Goal: Information Seeking & Learning: Learn about a topic

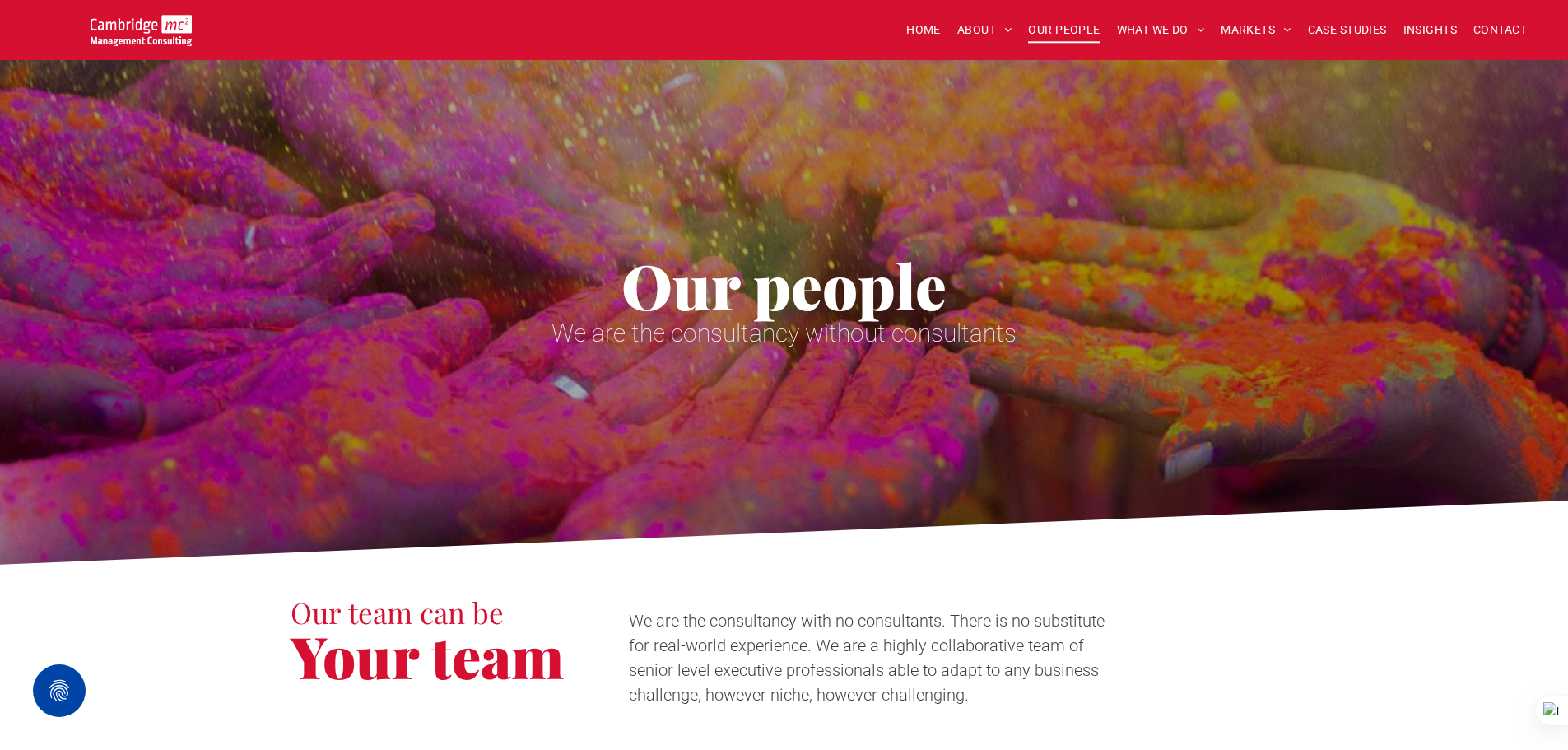
scroll to position [2717, 0]
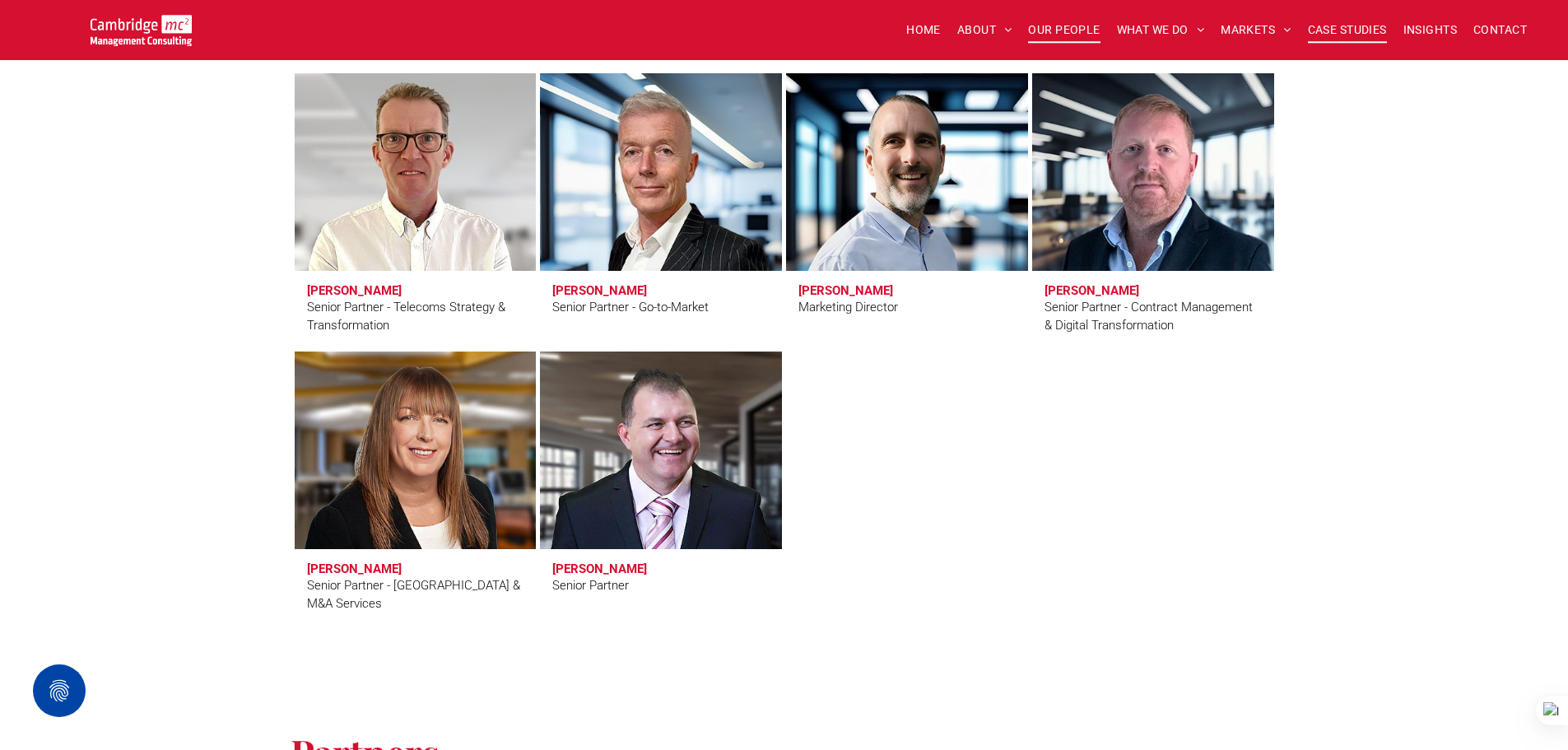
click at [1326, 41] on span "CASE STUDIES" at bounding box center [1346, 30] width 79 height 26
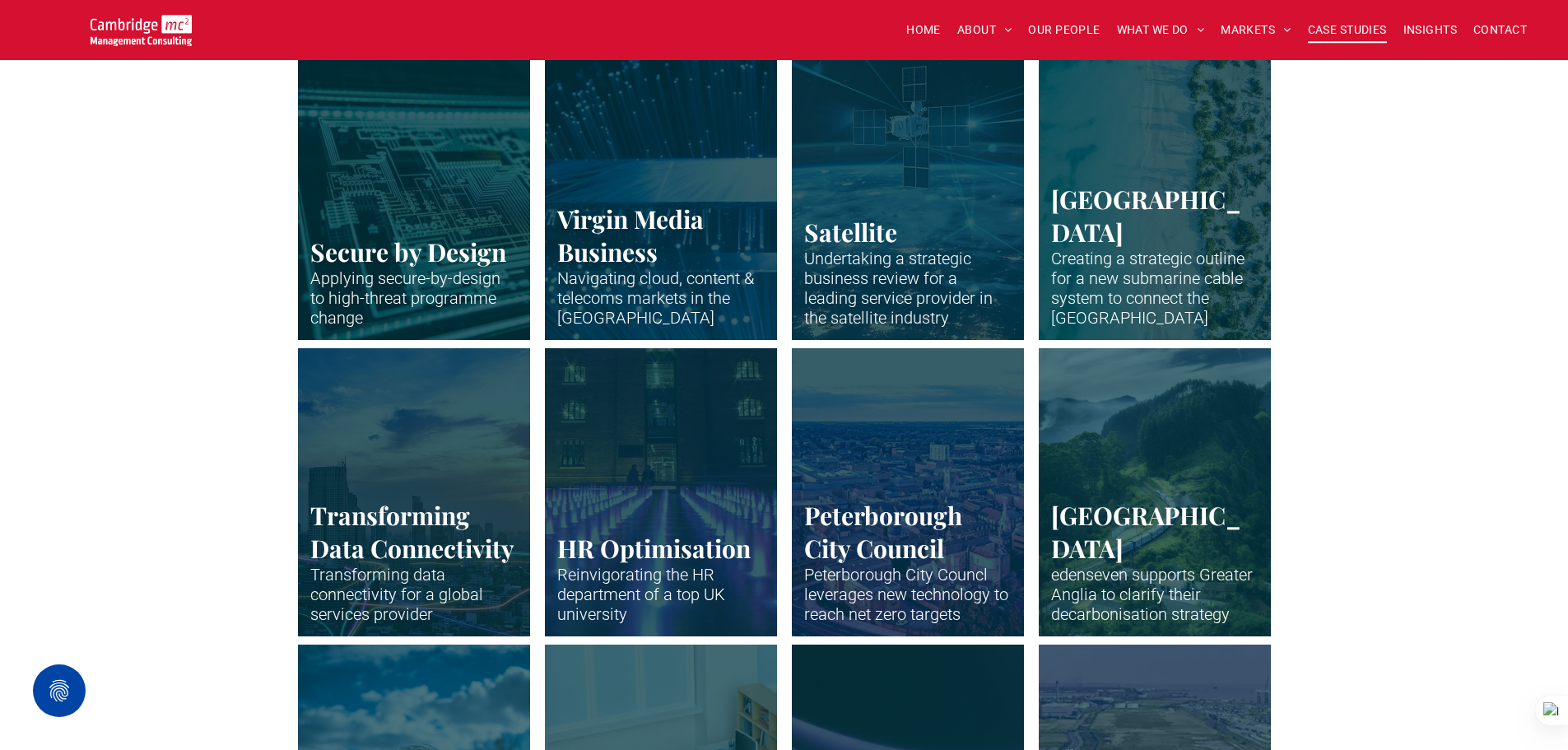
scroll to position [1894, 0]
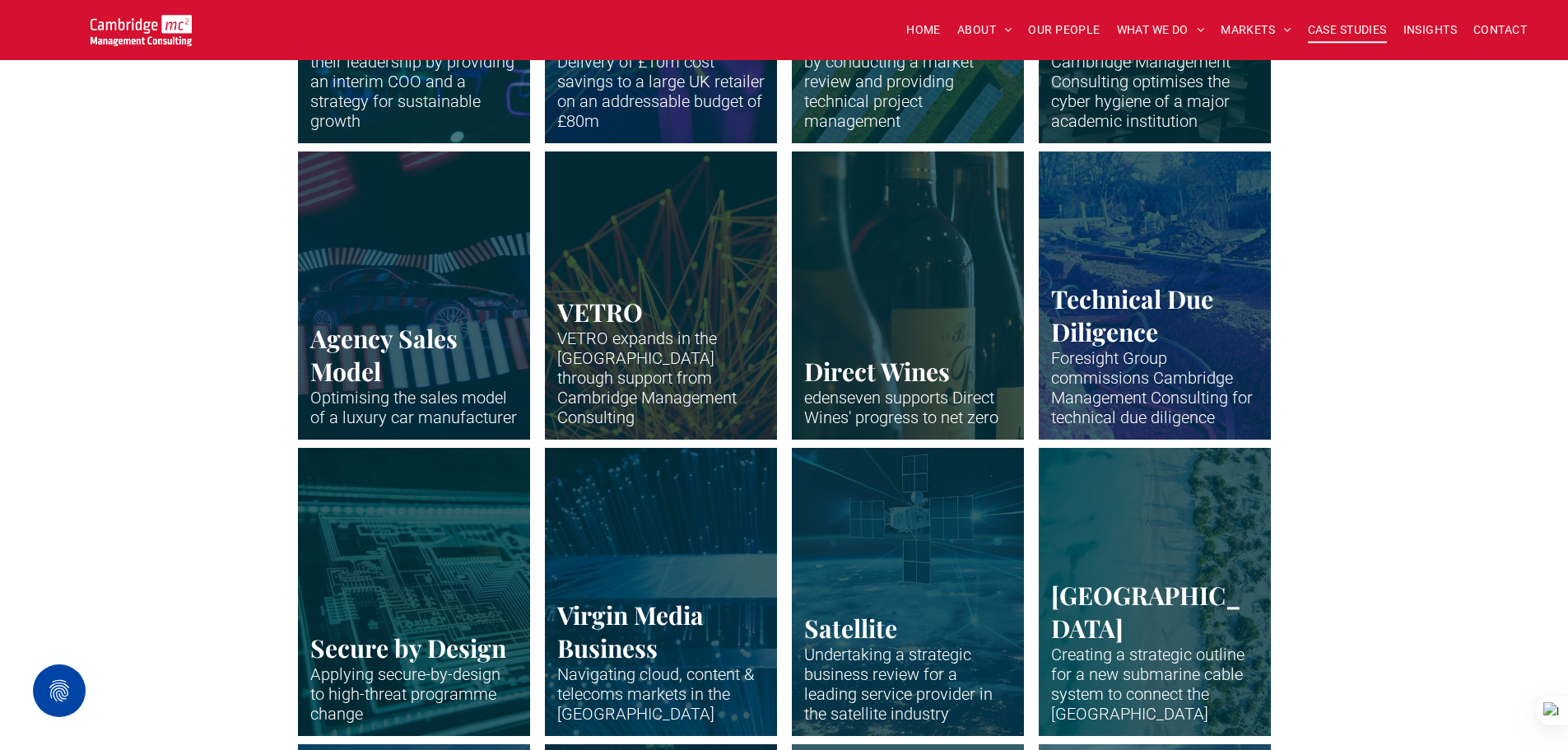
click at [924, 610] on link "Satellite in the Earth's orbit with blue lines showing telecoms connections" at bounding box center [907, 592] width 247 height 306
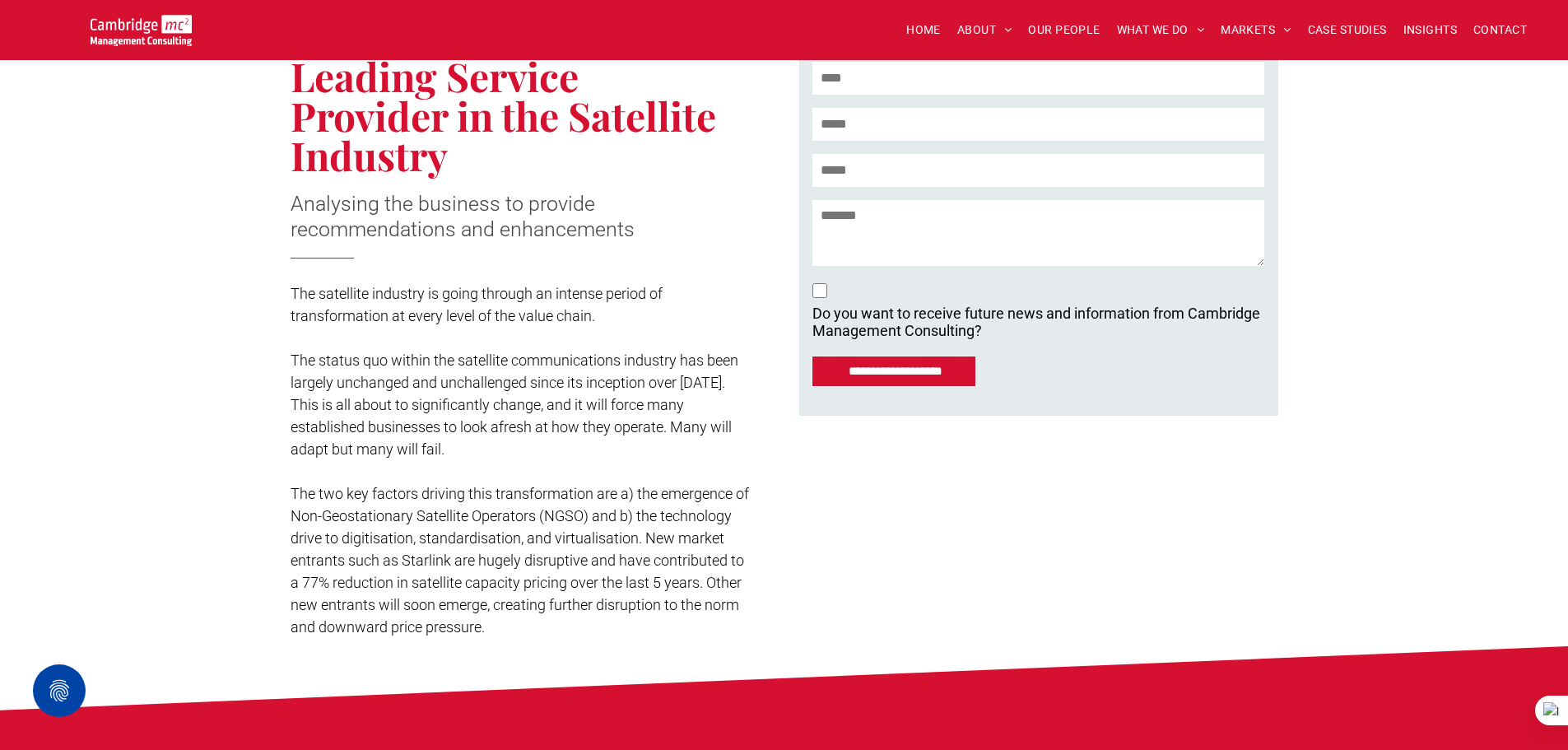
scroll to position [411, 0]
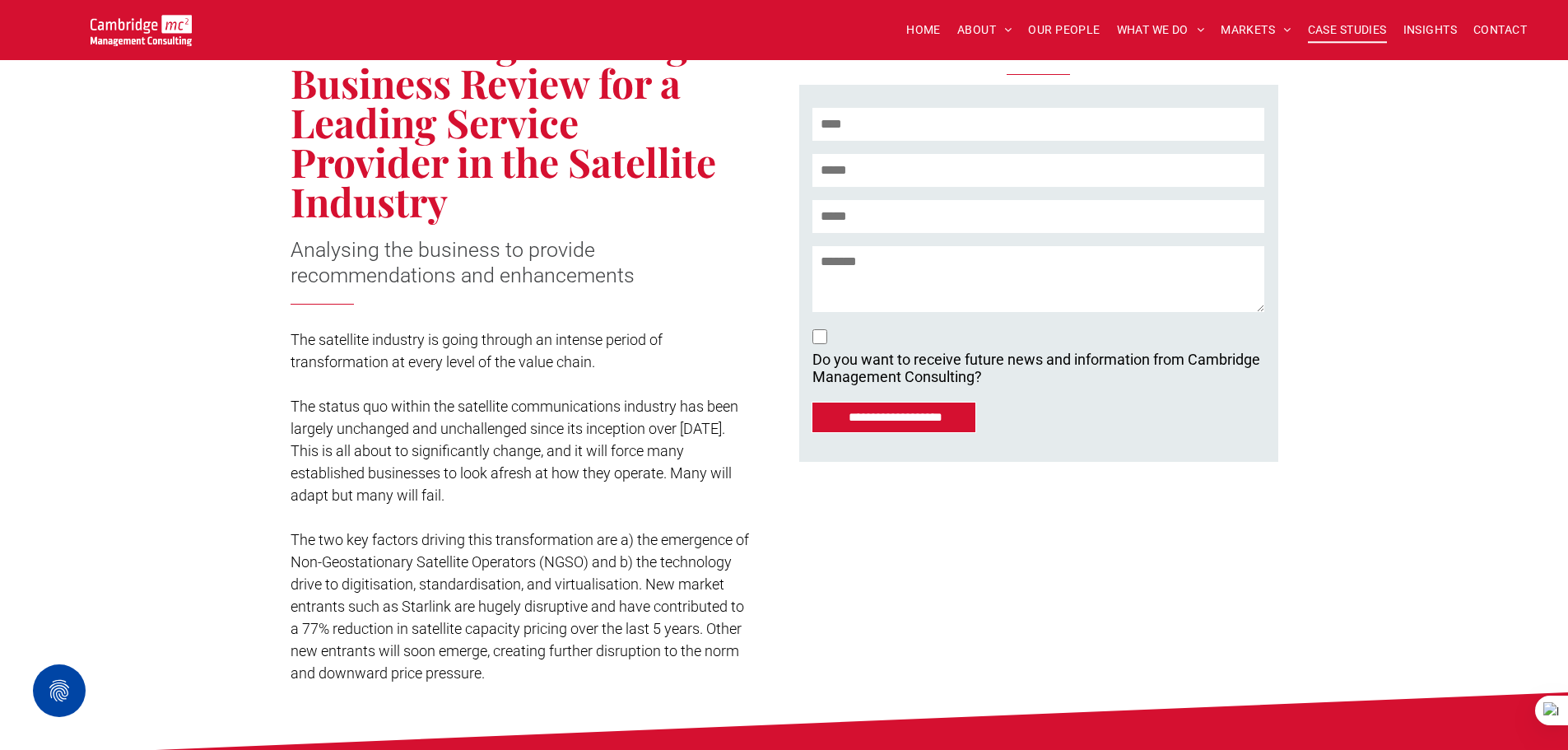
click at [1315, 25] on span "CASE STUDIES" at bounding box center [1346, 30] width 79 height 26
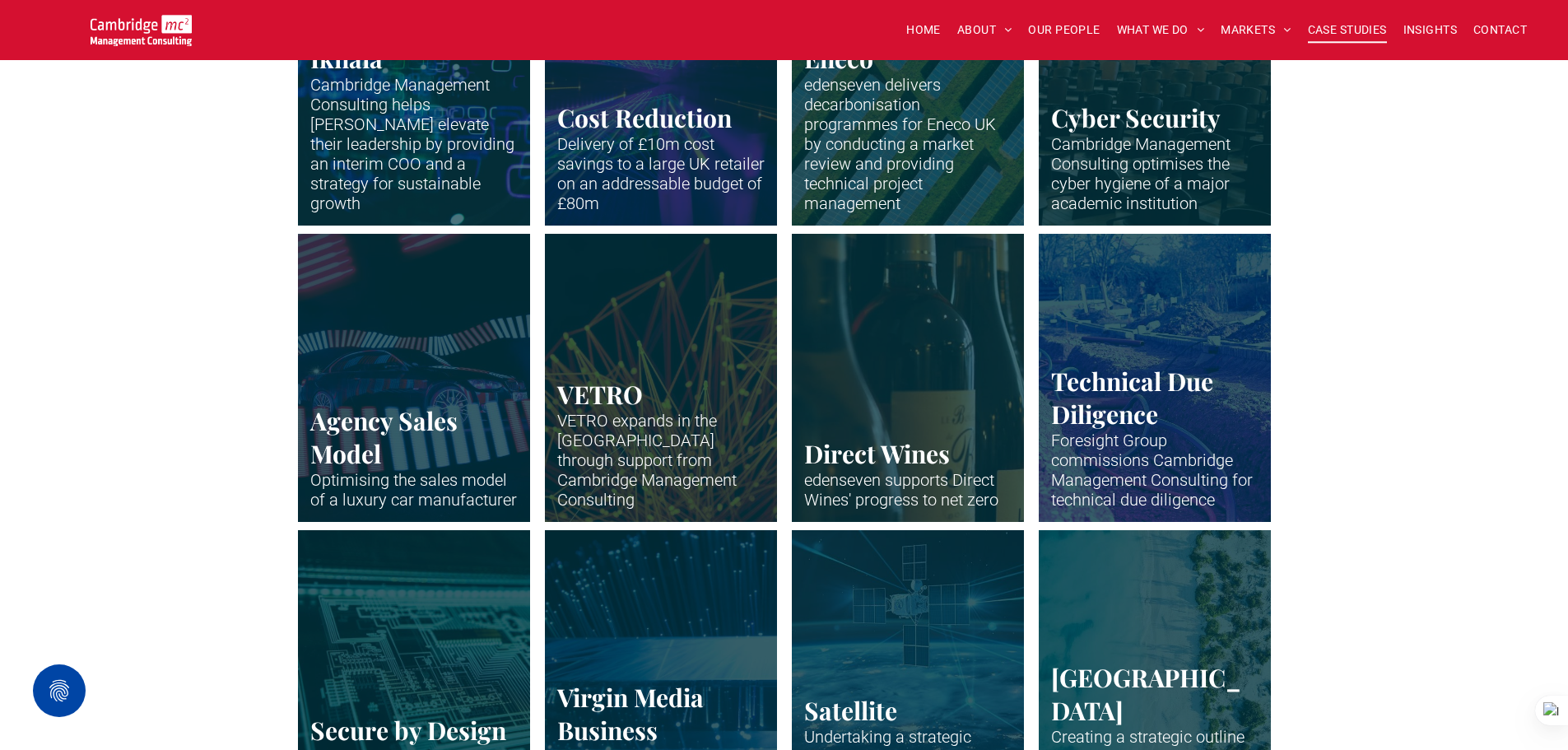
scroll to position [1894, 0]
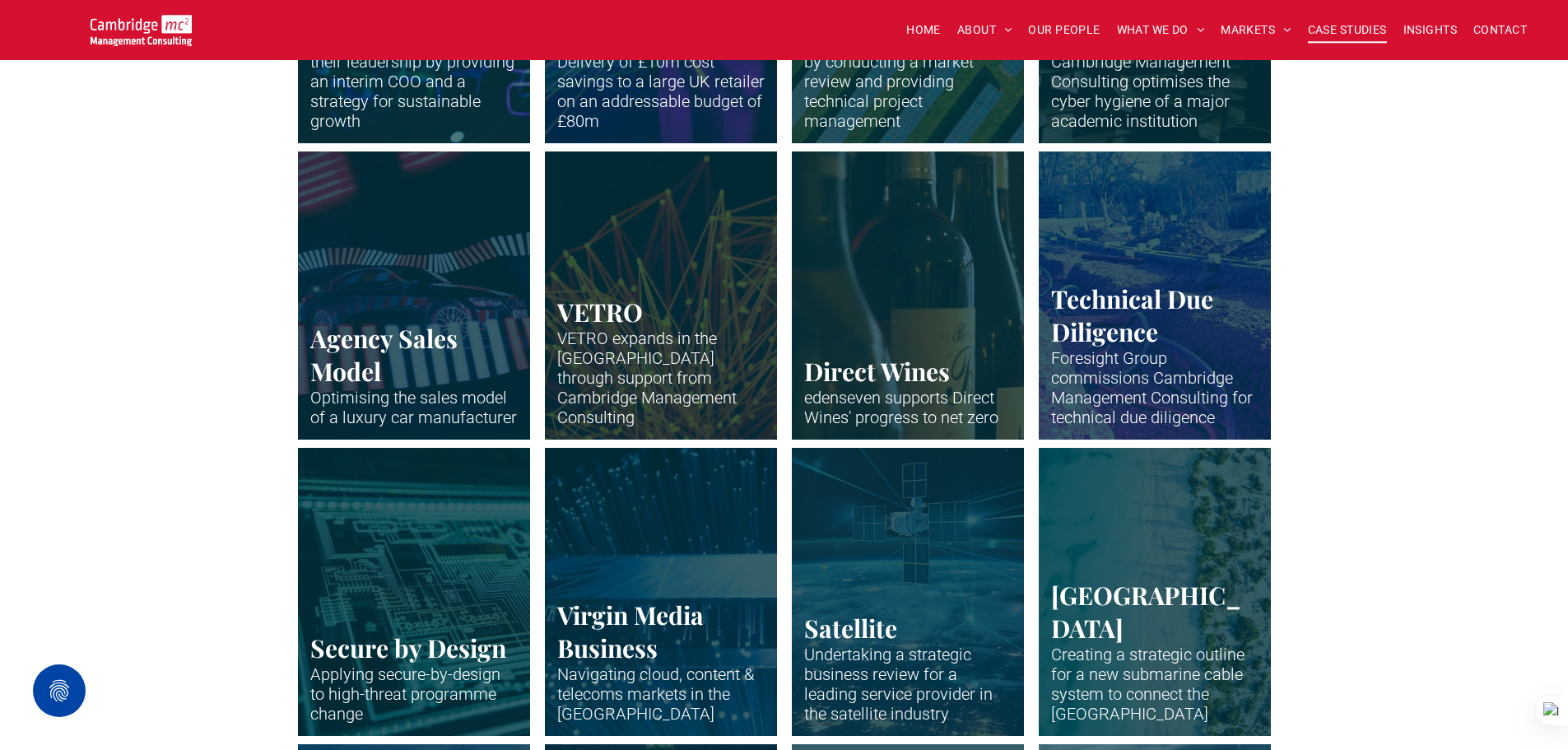
click at [354, 585] on link "Circuit board in stark neon blue outlines" at bounding box center [413, 592] width 247 height 306
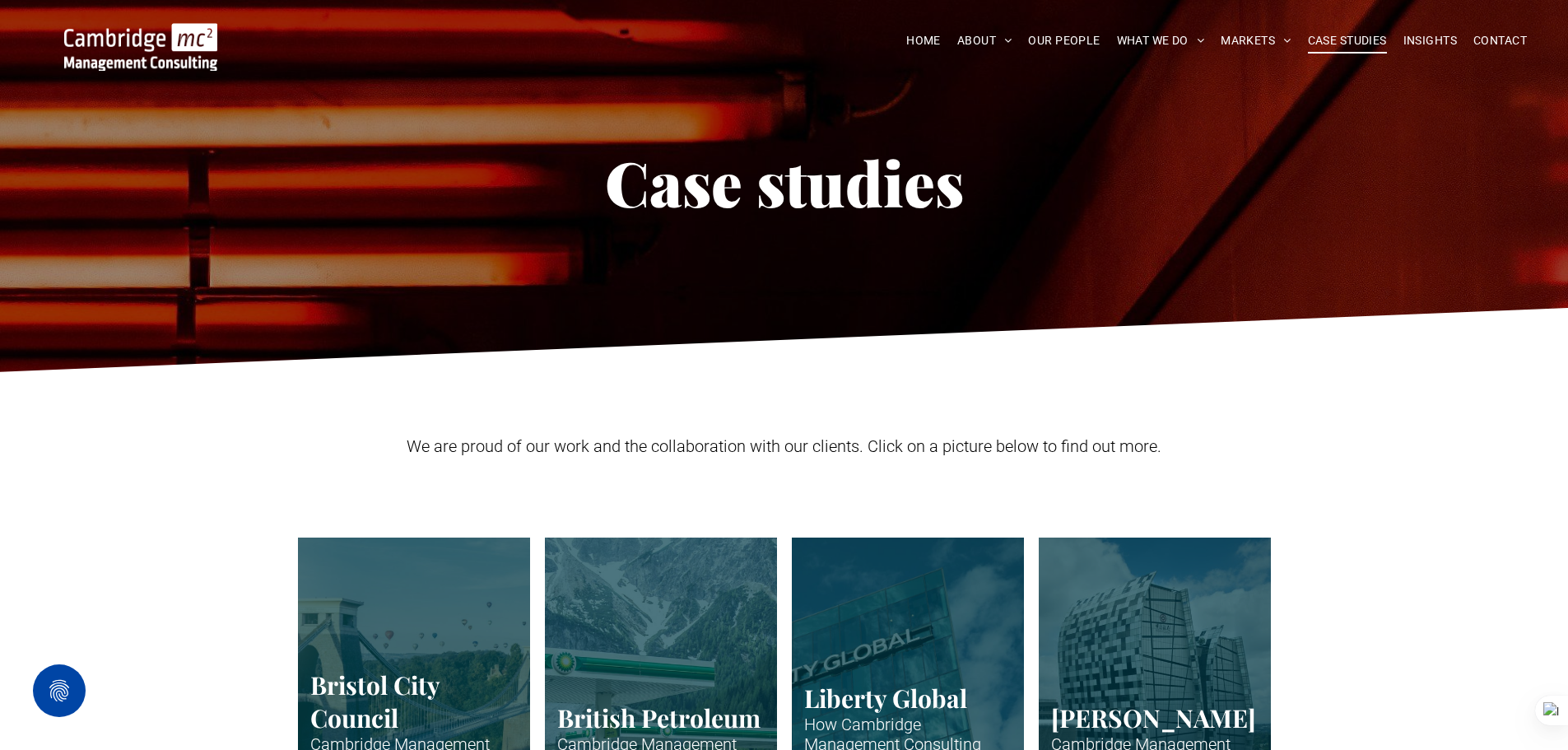
scroll to position [0, 0]
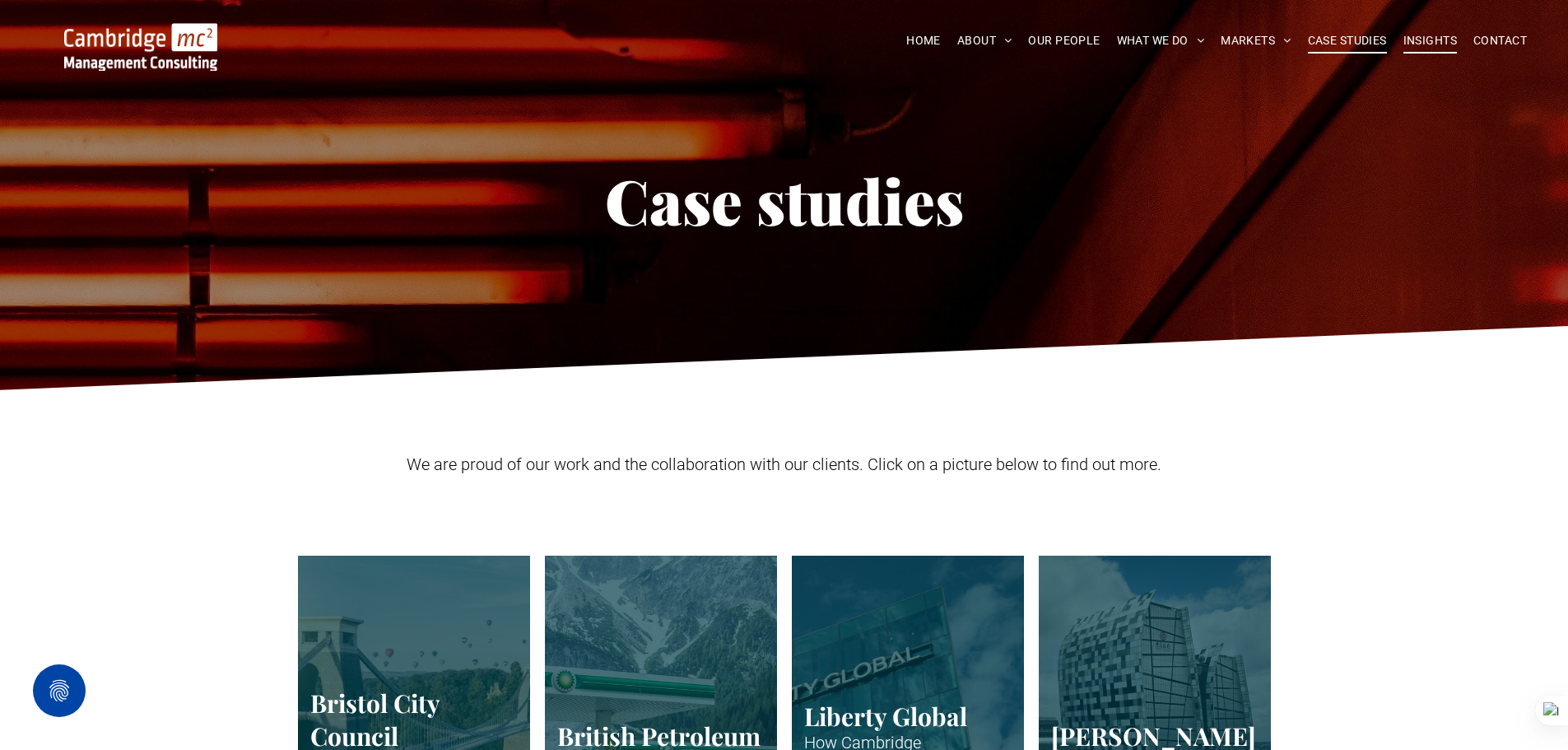
click at [1421, 43] on span "INSIGHTS" at bounding box center [1430, 41] width 54 height 26
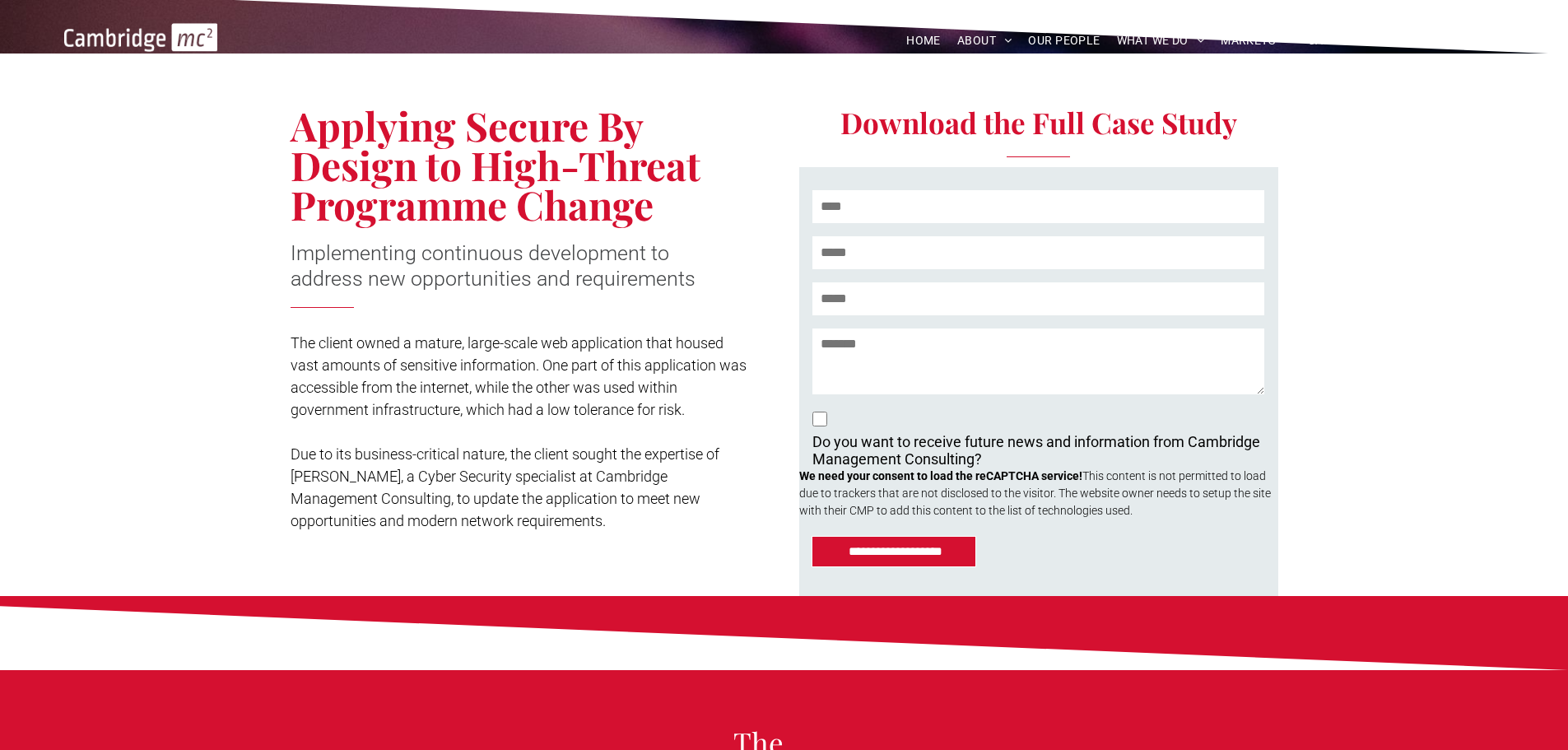
scroll to position [330, 0]
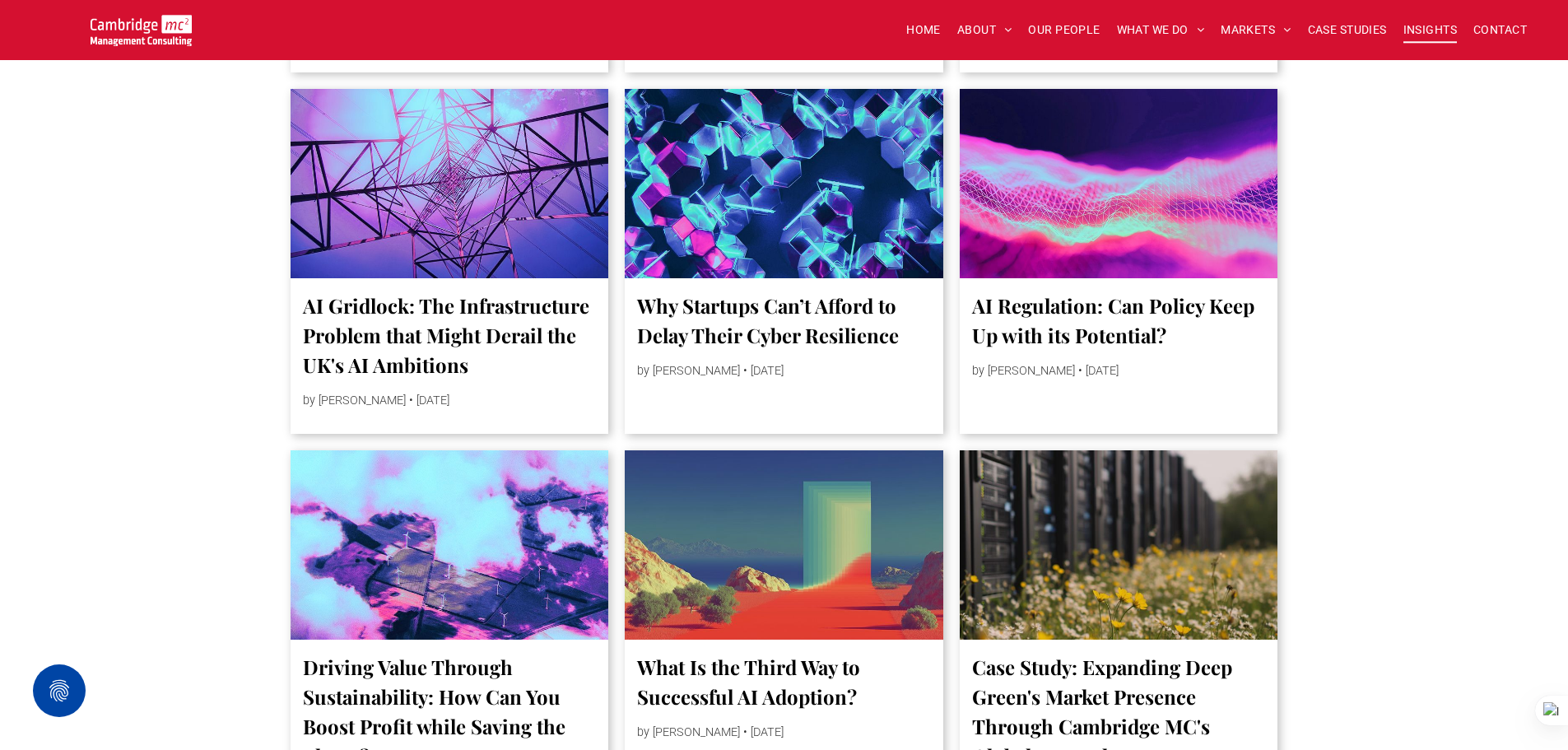
scroll to position [1317, 0]
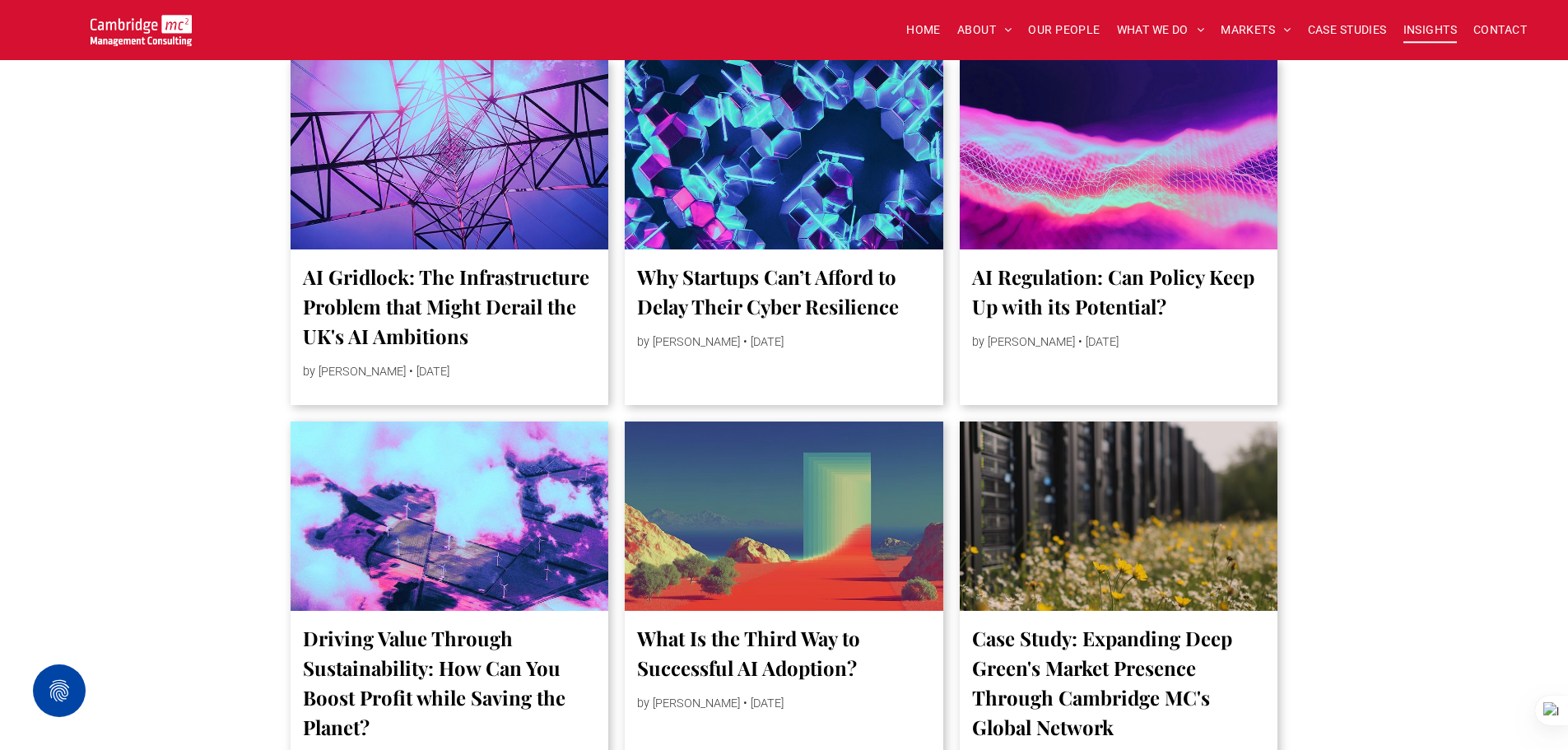
click at [123, 38] on img at bounding box center [141, 30] width 101 height 31
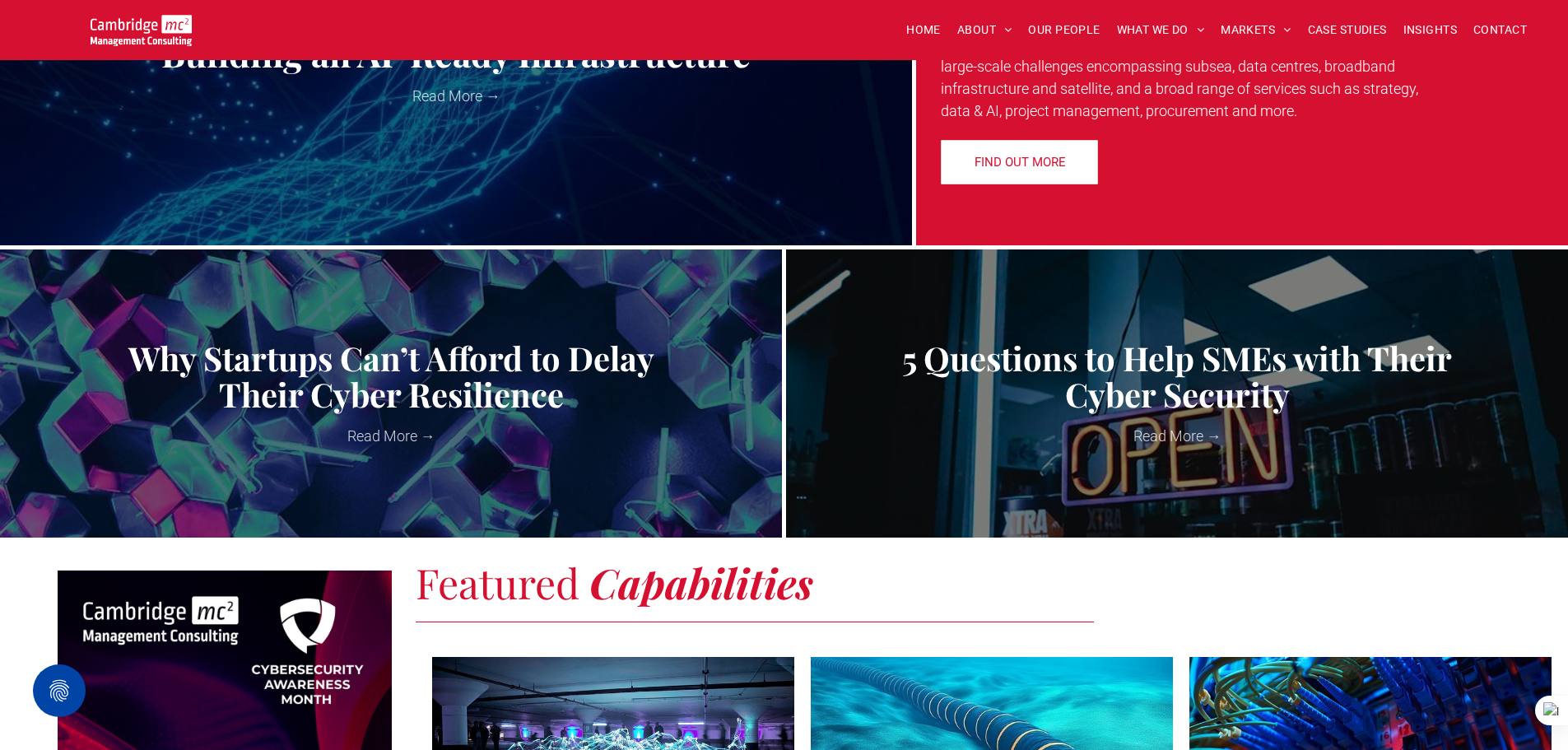
scroll to position [271, 0]
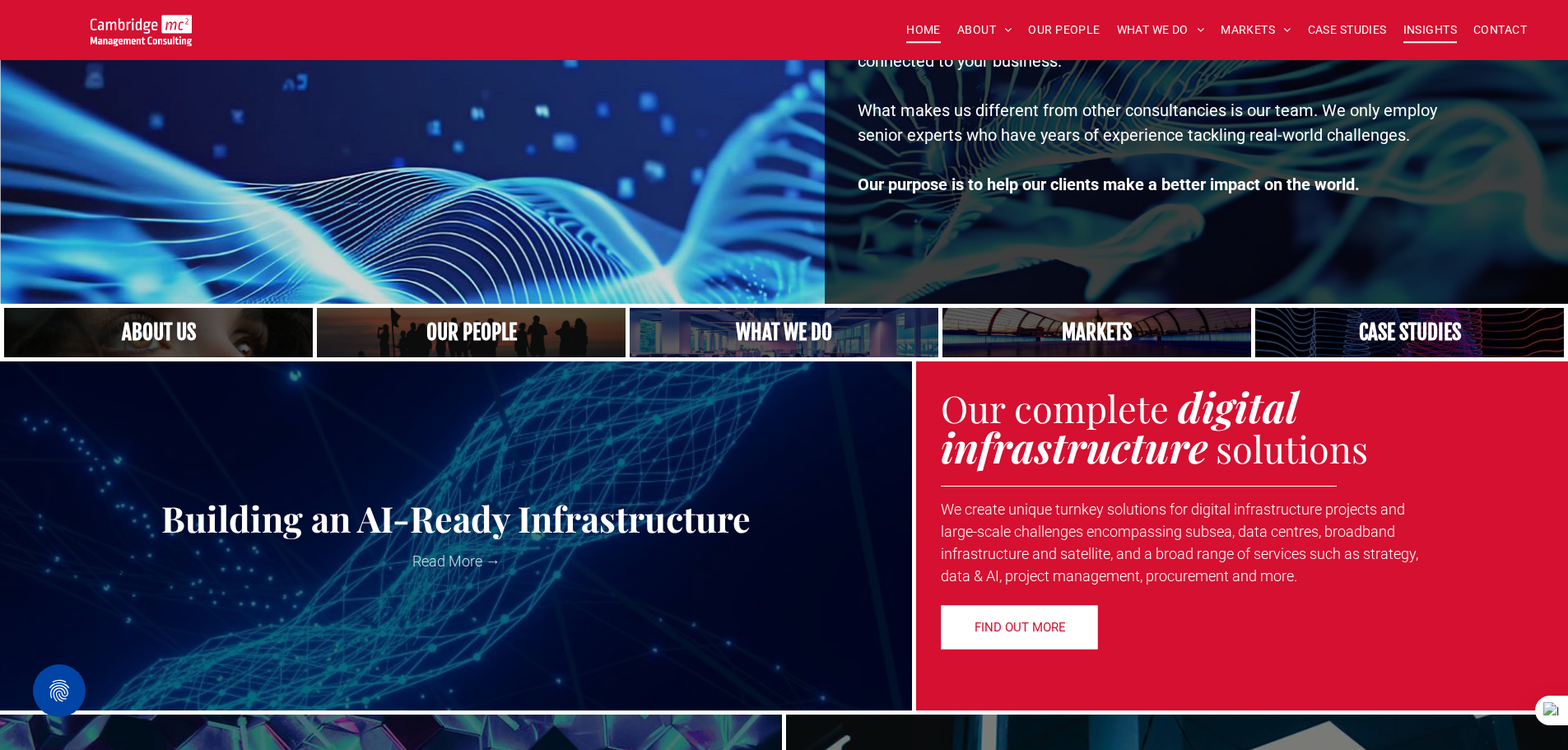
click at [1410, 19] on span "INSIGHTS" at bounding box center [1430, 30] width 54 height 26
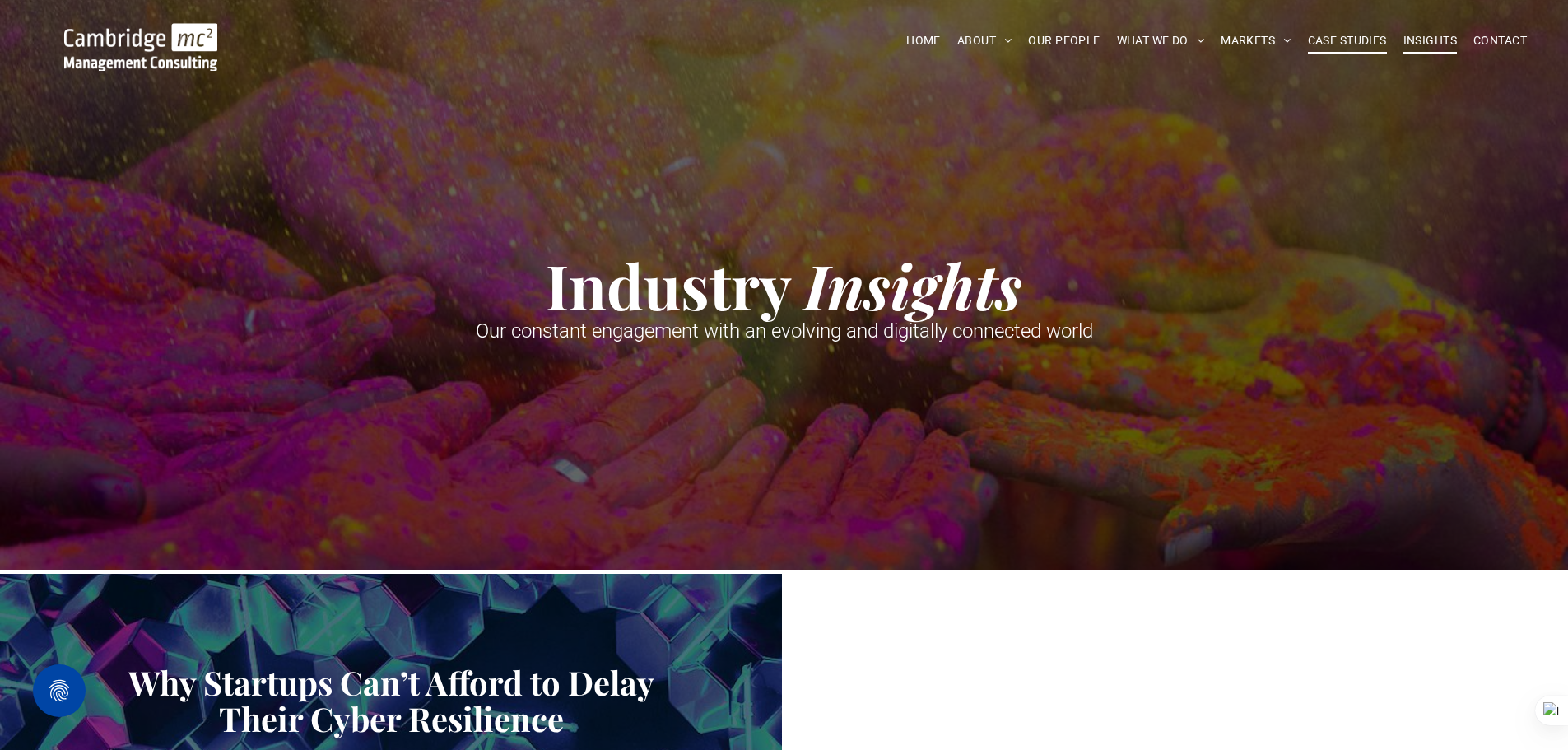
click at [1316, 40] on span "CASE STUDIES" at bounding box center [1346, 41] width 79 height 26
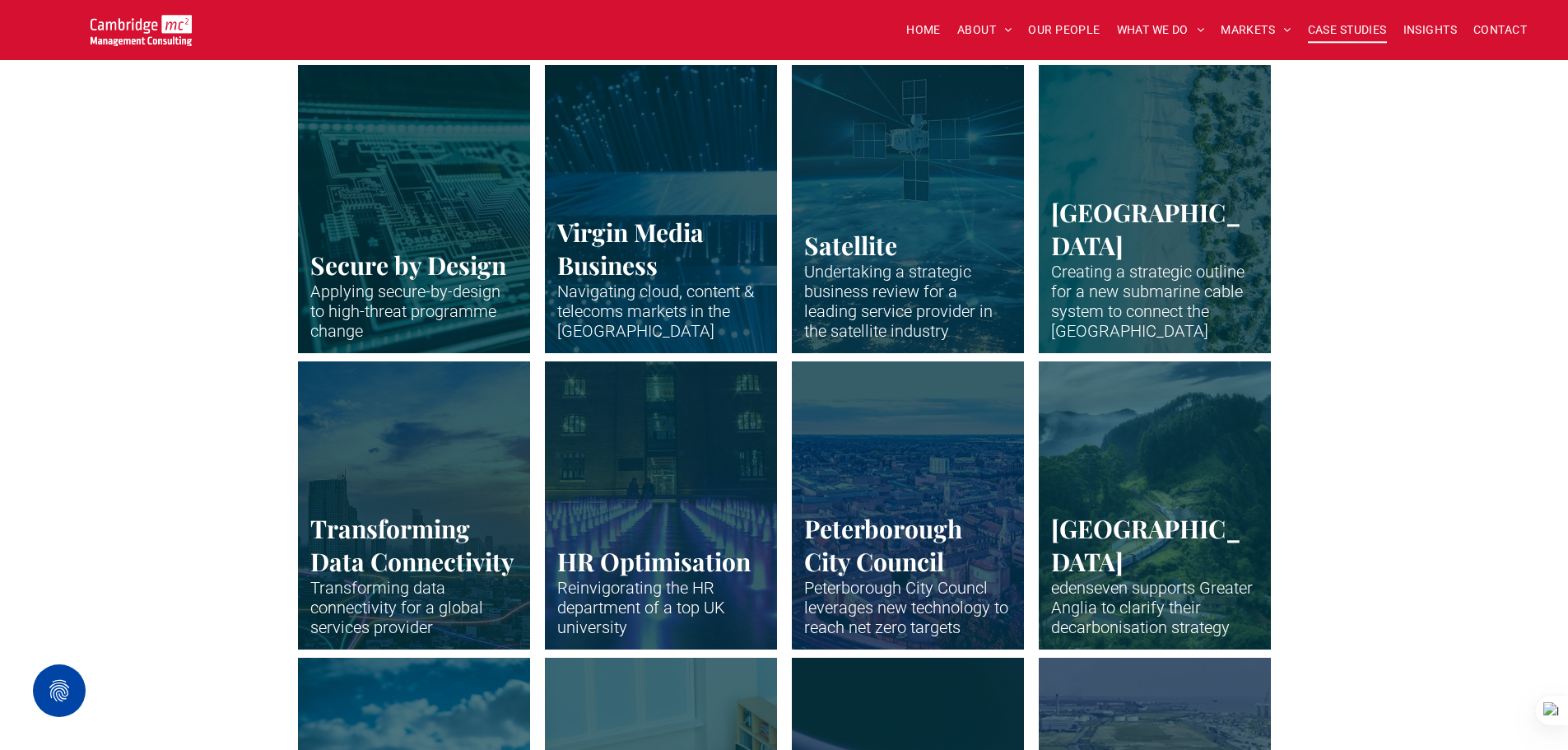
scroll to position [2223, 0]
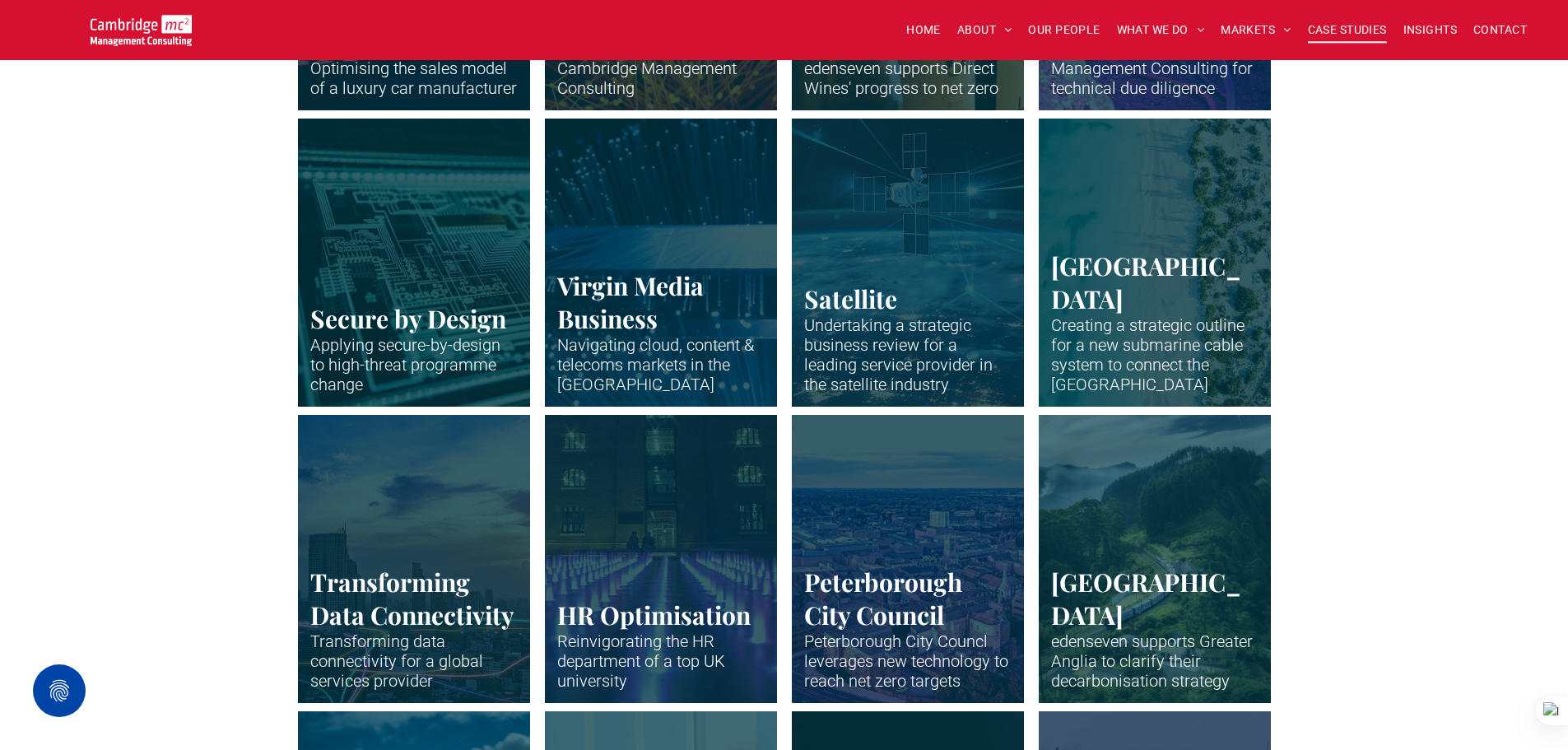
click at [431, 337] on link "Circuit board in stark neon blue outlines" at bounding box center [413, 263] width 247 height 306
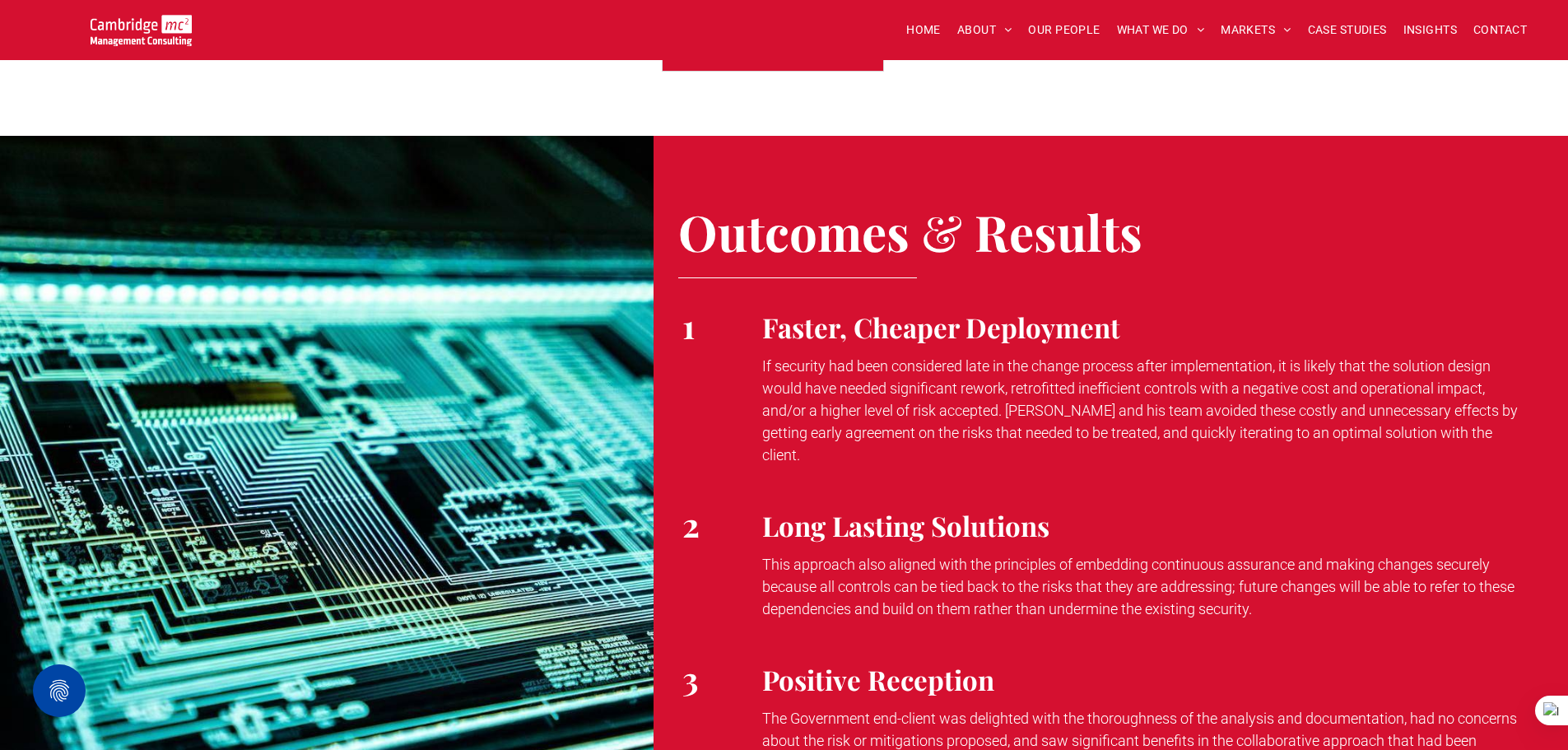
scroll to position [2223, 0]
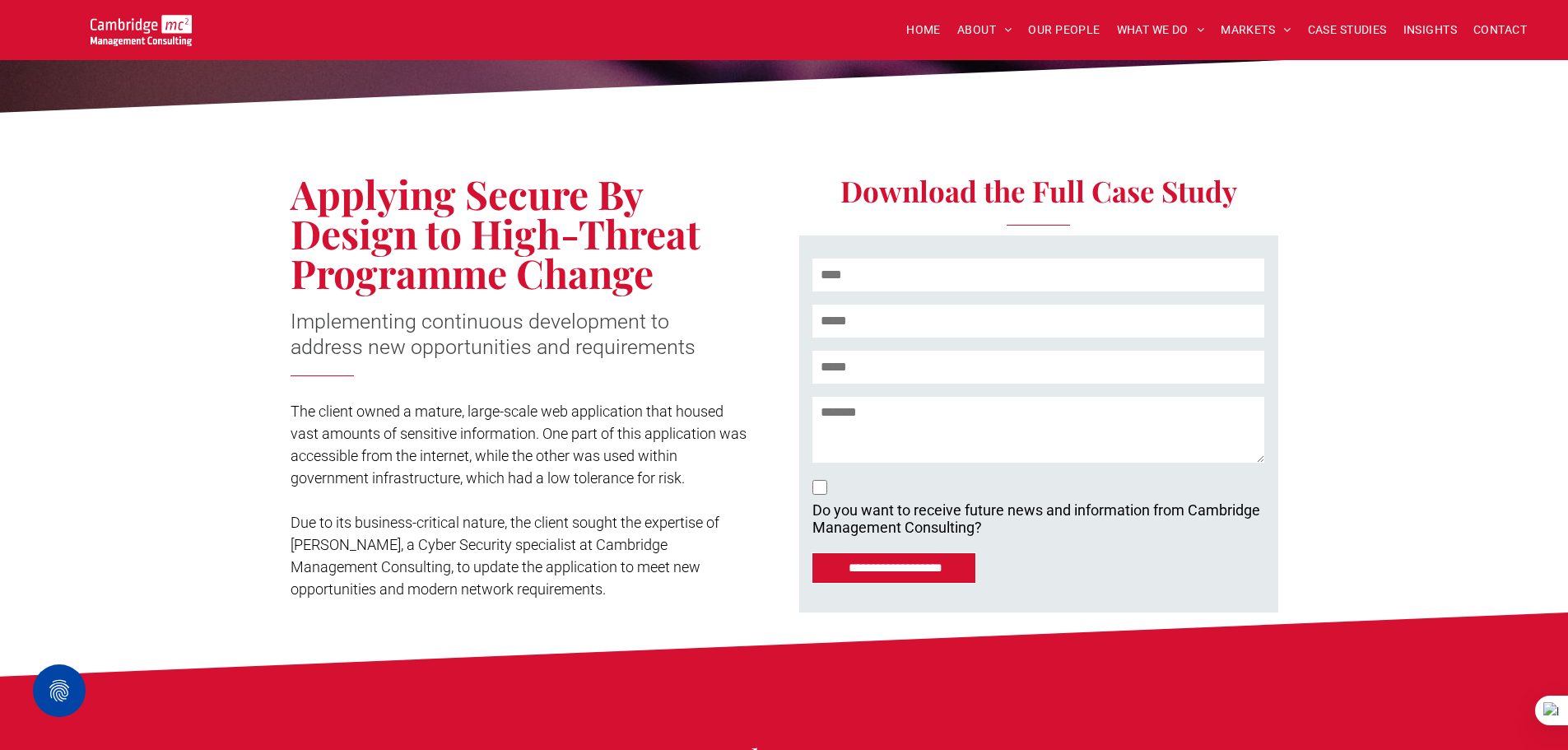
scroll to position [0, 0]
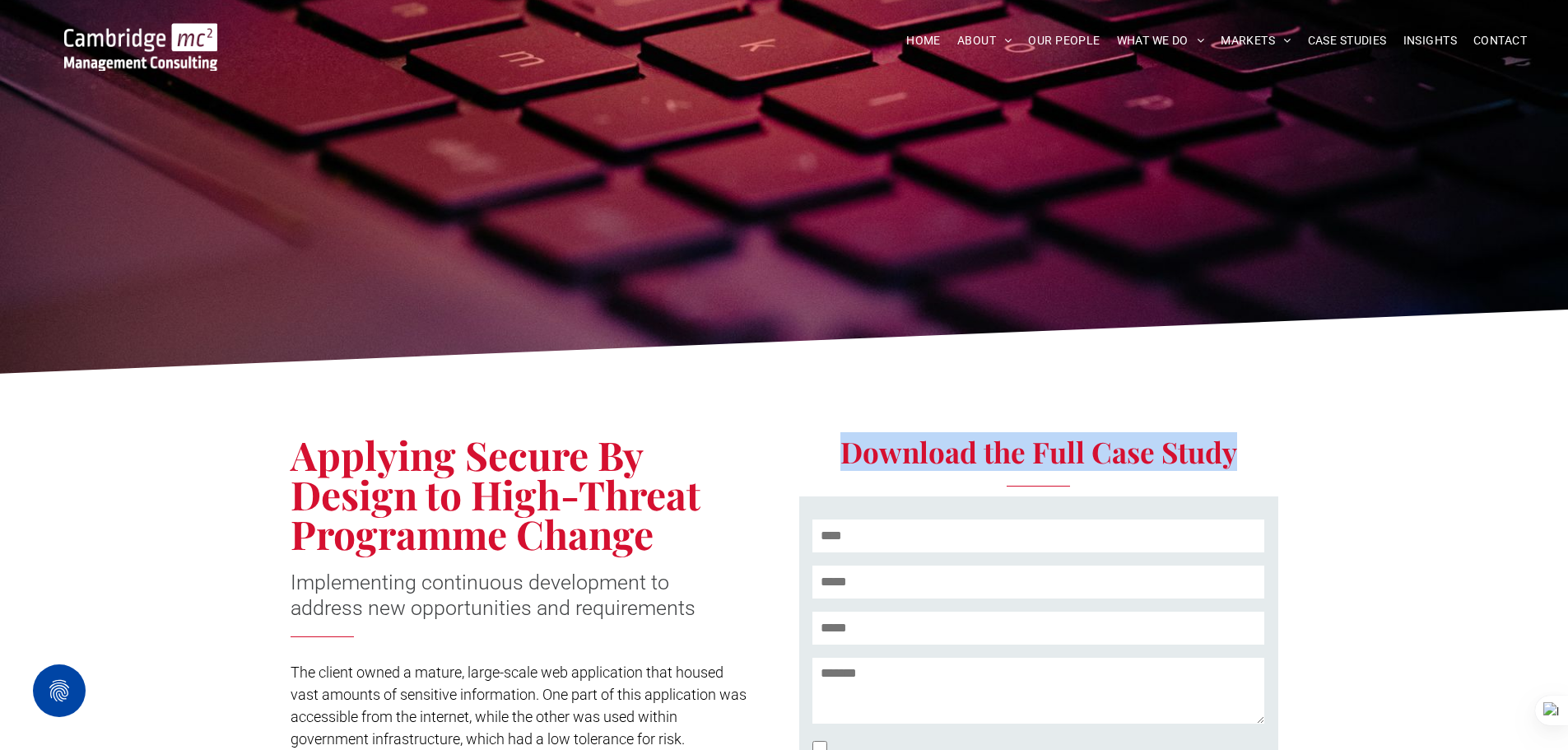
drag, startPoint x: 842, startPoint y: 457, endPoint x: 1333, endPoint y: 468, distance: 491.1
click at [1335, 468] on div "**********" at bounding box center [784, 627] width 1568 height 490
click at [981, 449] on span "Download the Full Case Study" at bounding box center [1038, 451] width 396 height 39
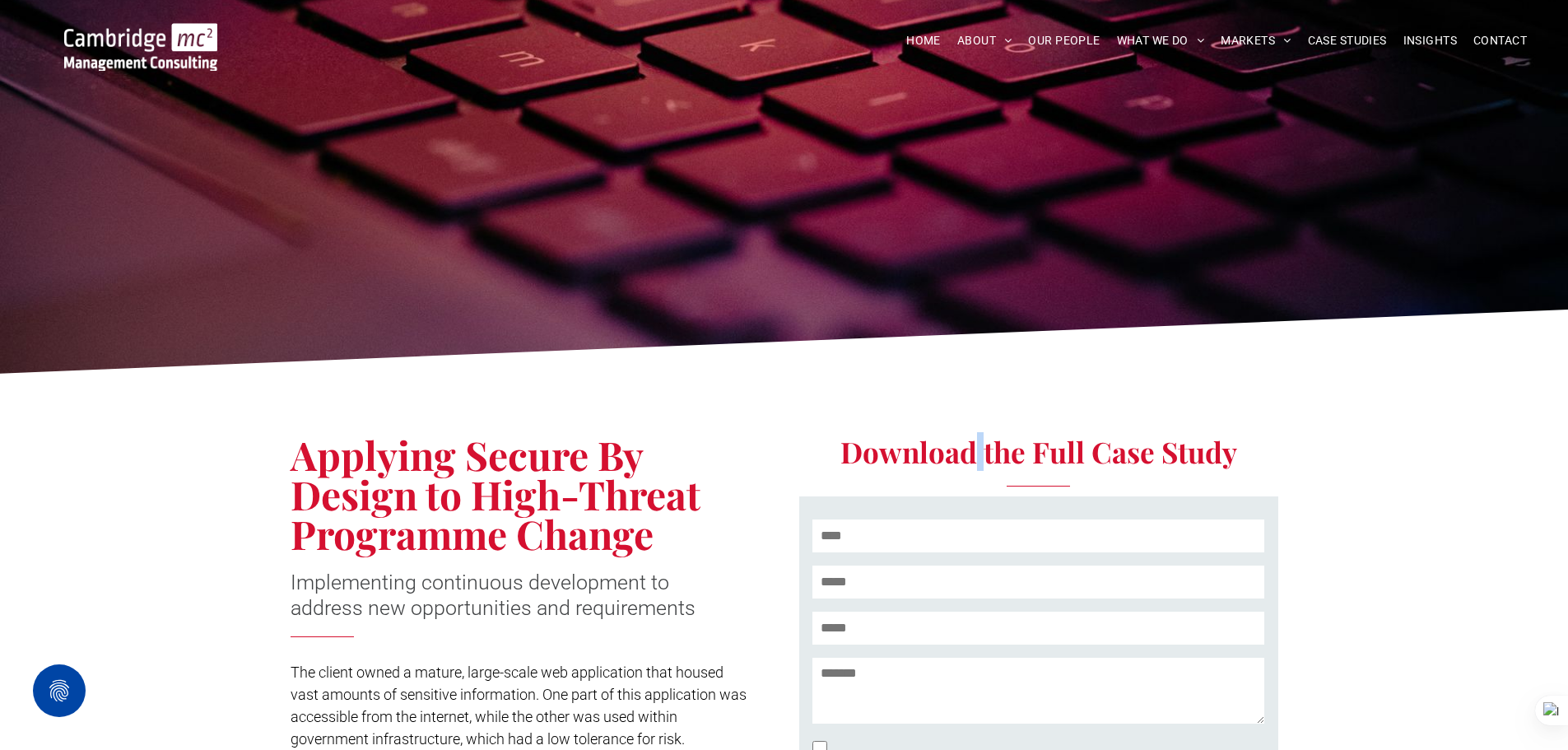
click at [977, 451] on span "Download the Full Case Study" at bounding box center [1038, 451] width 396 height 39
drag, startPoint x: 1022, startPoint y: 447, endPoint x: 1031, endPoint y: 445, distance: 9.2
click at [1031, 445] on span "Download the Full Case Study" at bounding box center [1038, 451] width 396 height 39
drag, startPoint x: 1085, startPoint y: 448, endPoint x: 1098, endPoint y: 448, distance: 13.0
click at [1098, 448] on span "Download the Full Case Study" at bounding box center [1038, 451] width 396 height 39
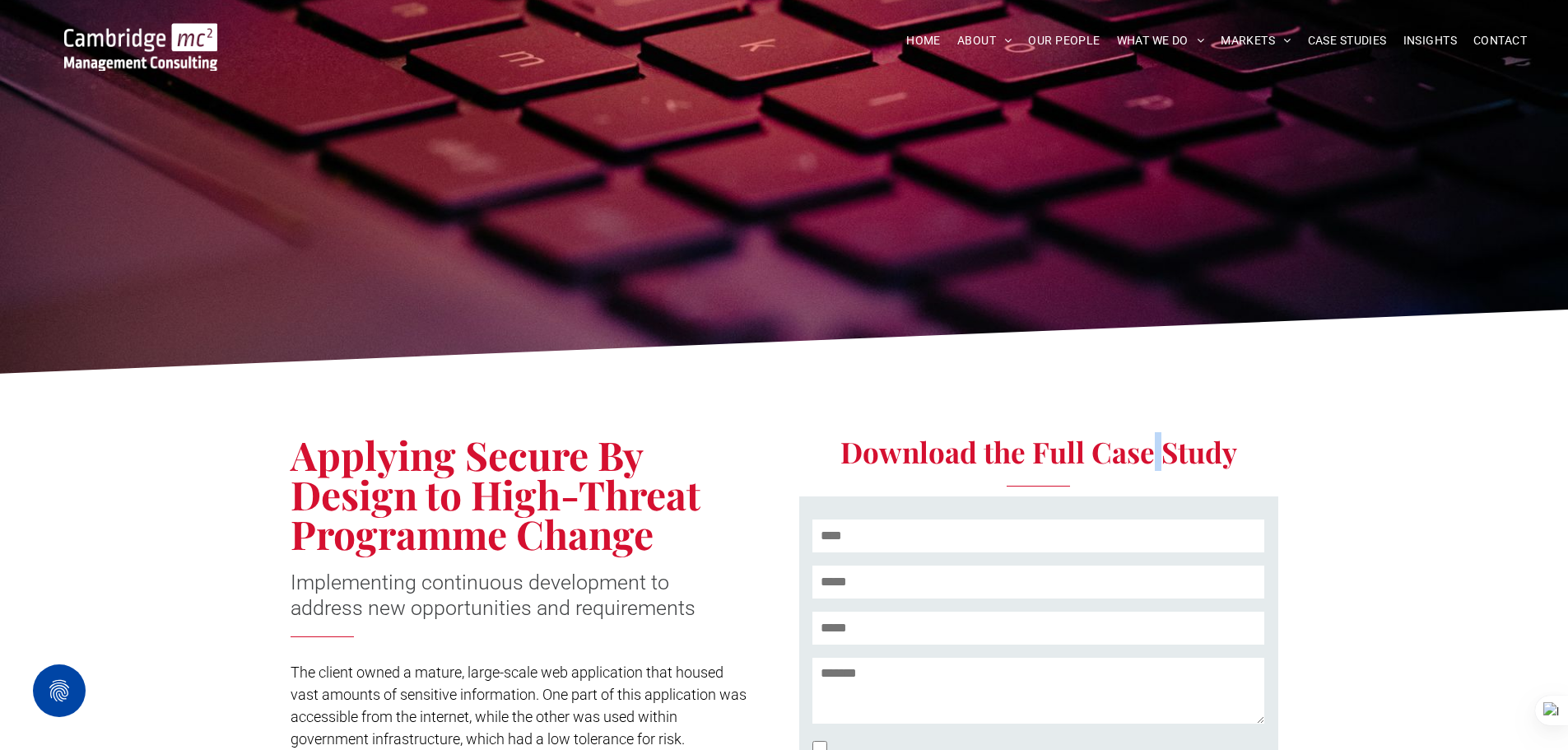
click at [1156, 452] on span "Download the Full Case Study" at bounding box center [1038, 451] width 396 height 39
drag, startPoint x: 1035, startPoint y: 455, endPoint x: 1025, endPoint y: 455, distance: 10.0
click at [1025, 455] on span "Download the Full Case Study" at bounding box center [1038, 451] width 396 height 39
click at [964, 451] on span "Download the Full Case Study" at bounding box center [1038, 451] width 396 height 39
click at [969, 449] on span "Download the Full Case Study" at bounding box center [1038, 451] width 396 height 39
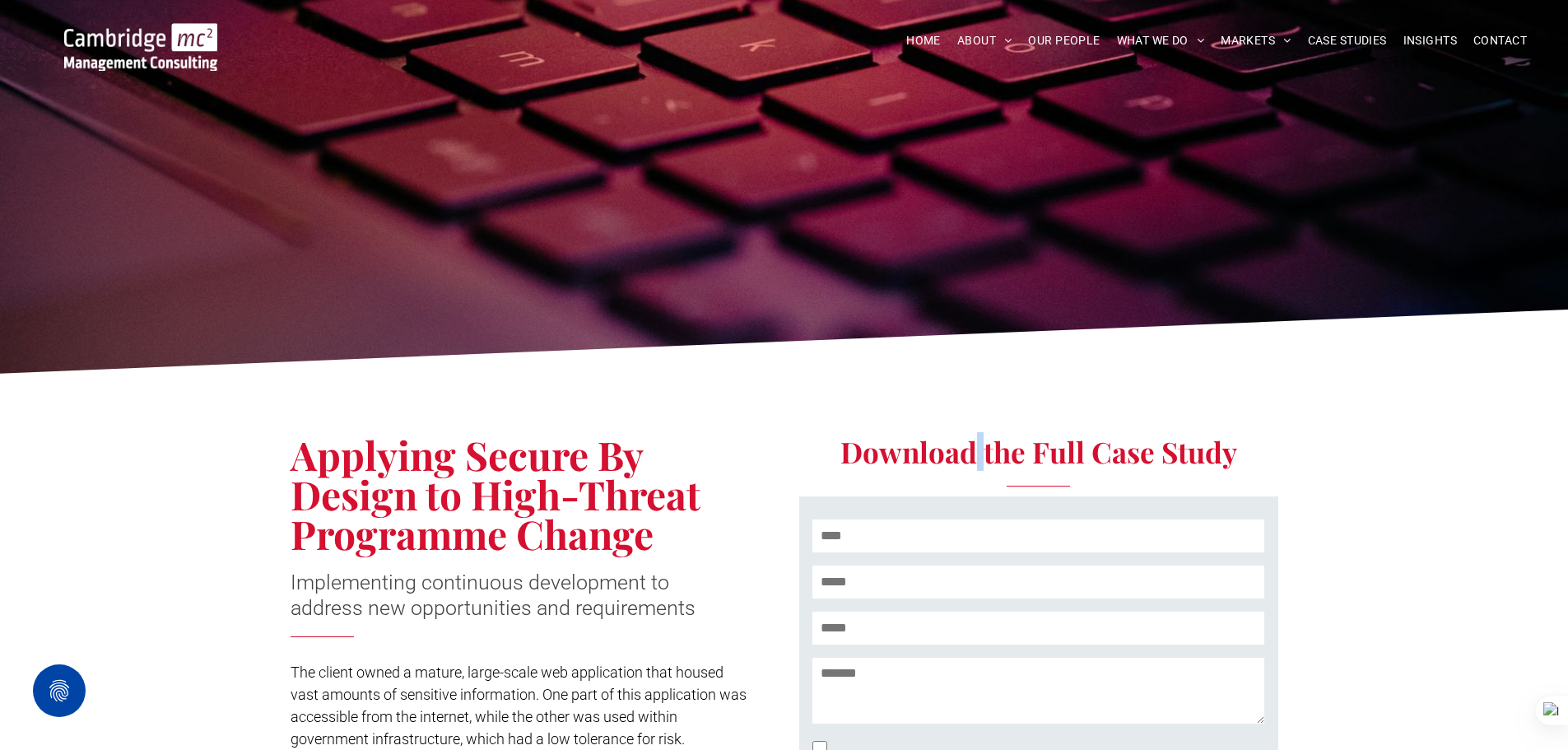
click at [969, 449] on span "Download the Full Case Study" at bounding box center [1038, 451] width 396 height 39
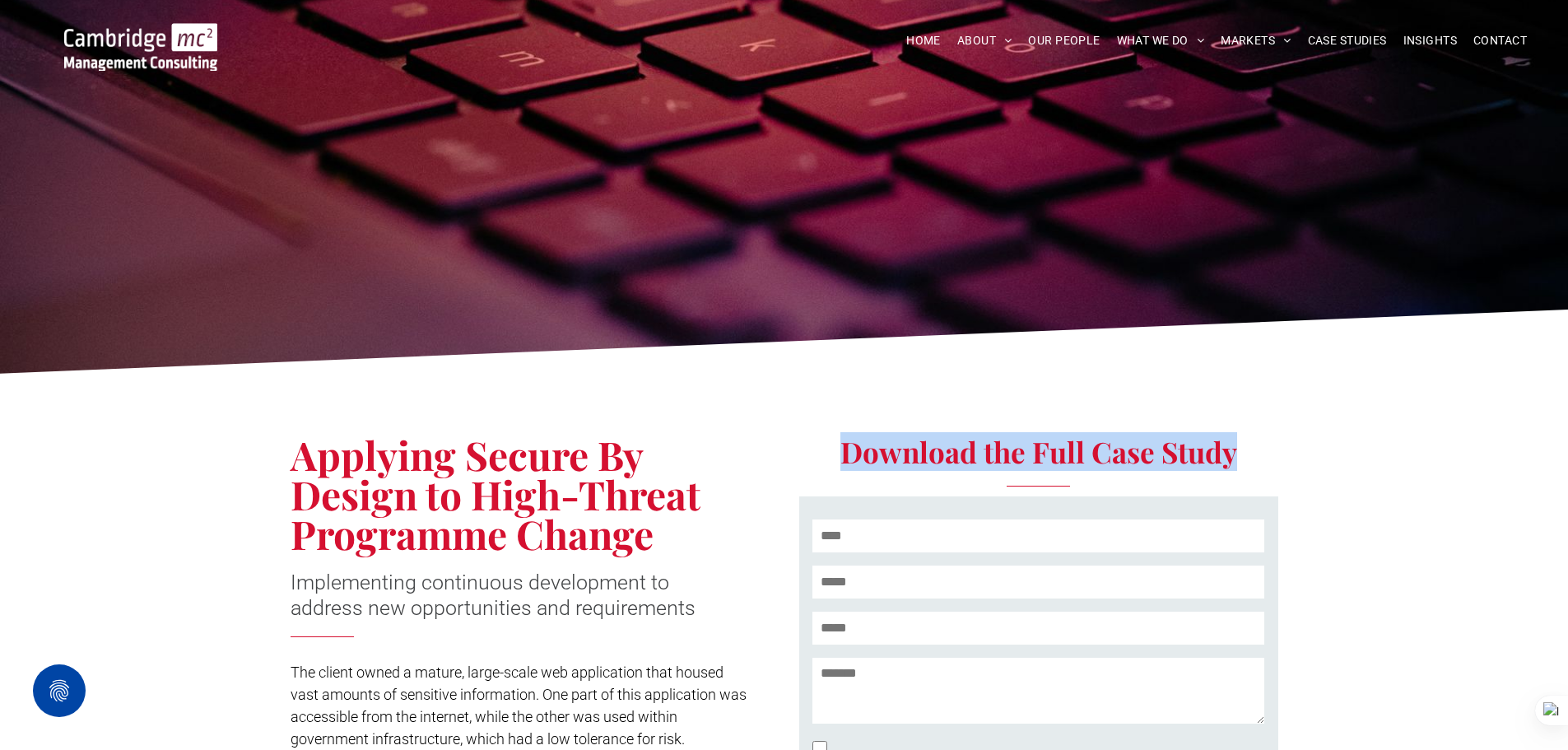
click at [969, 449] on span "Download the Full Case Study" at bounding box center [1038, 451] width 396 height 39
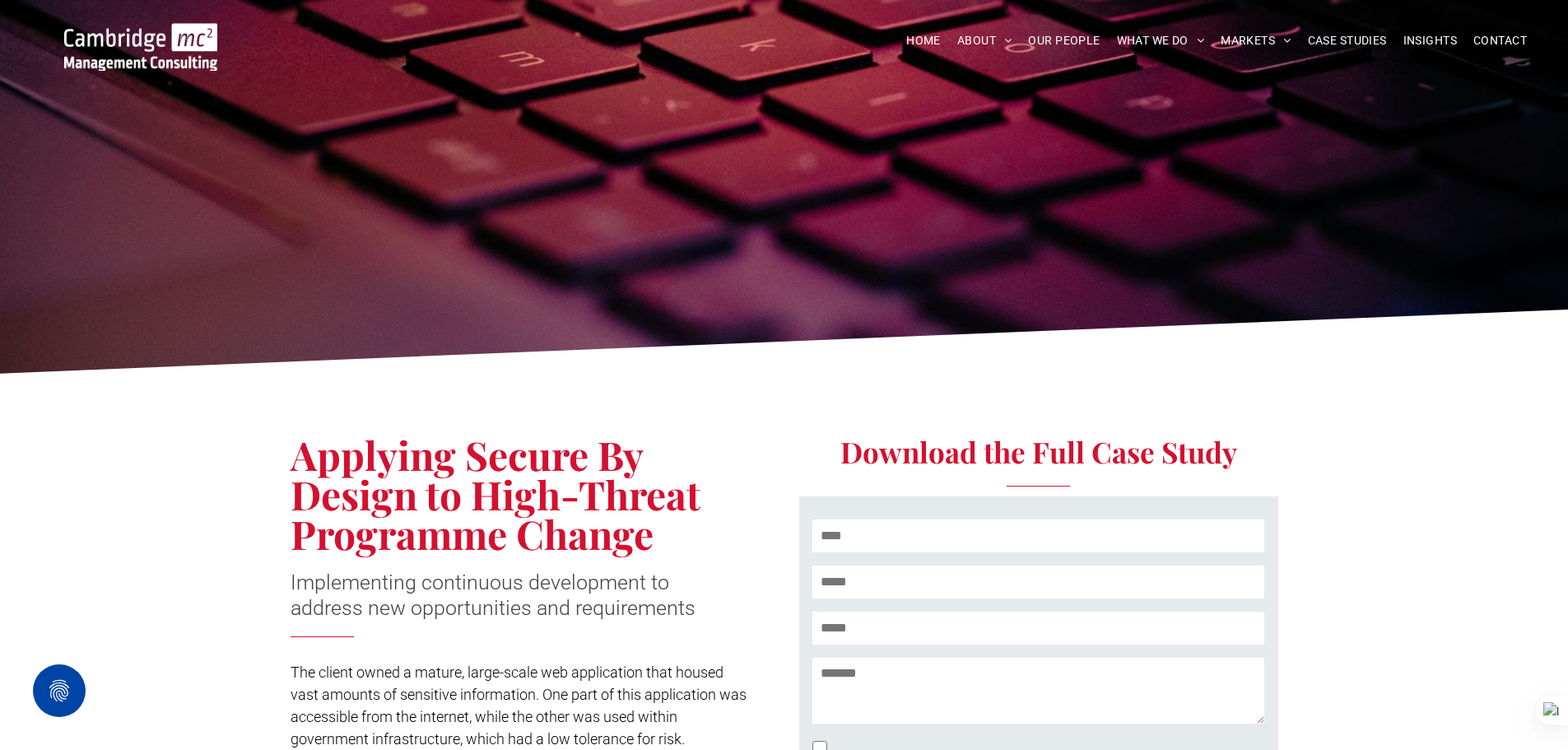
click at [969, 449] on span "Download the Full Case Study" at bounding box center [1038, 451] width 396 height 39
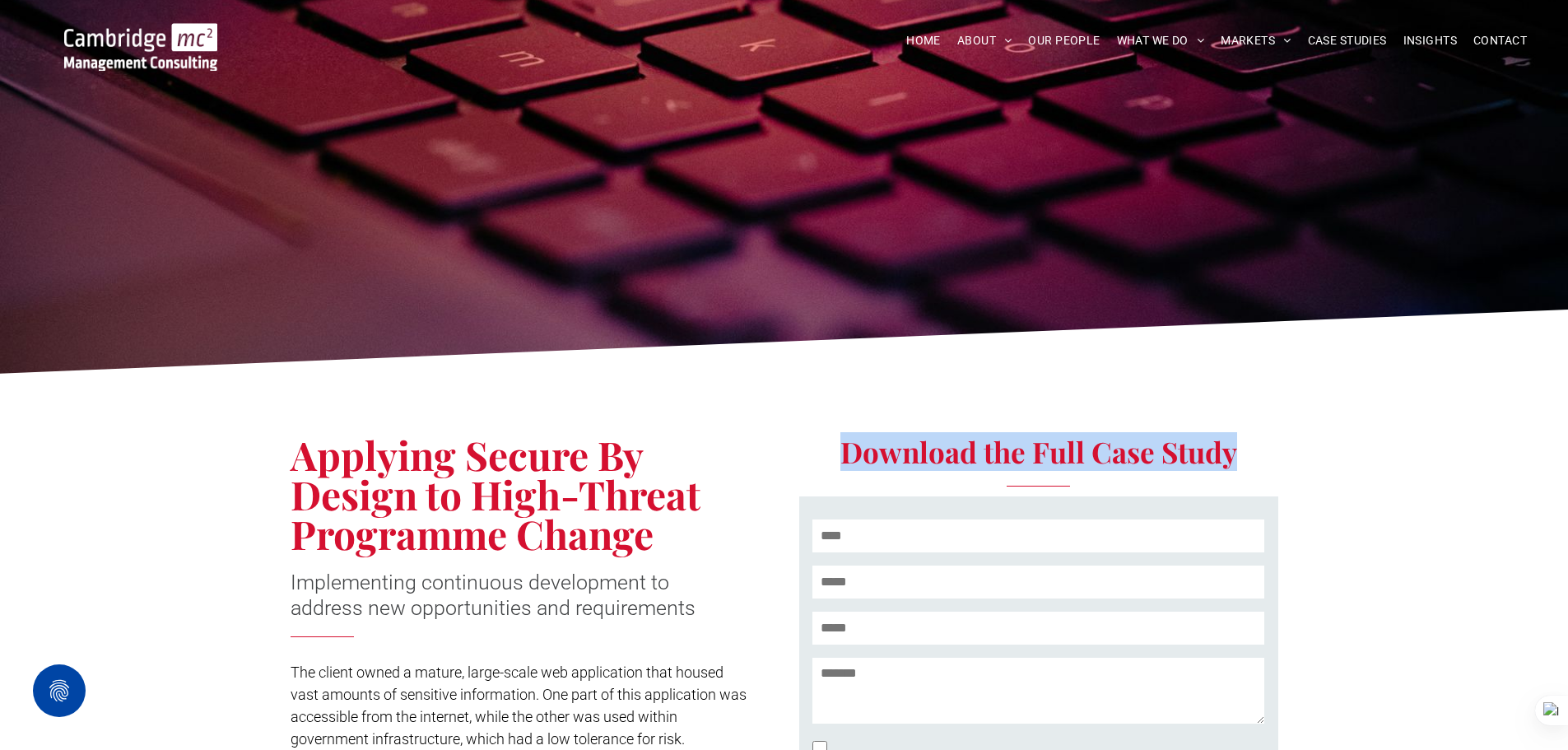
click at [969, 449] on span "Download the Full Case Study" at bounding box center [1038, 451] width 396 height 39
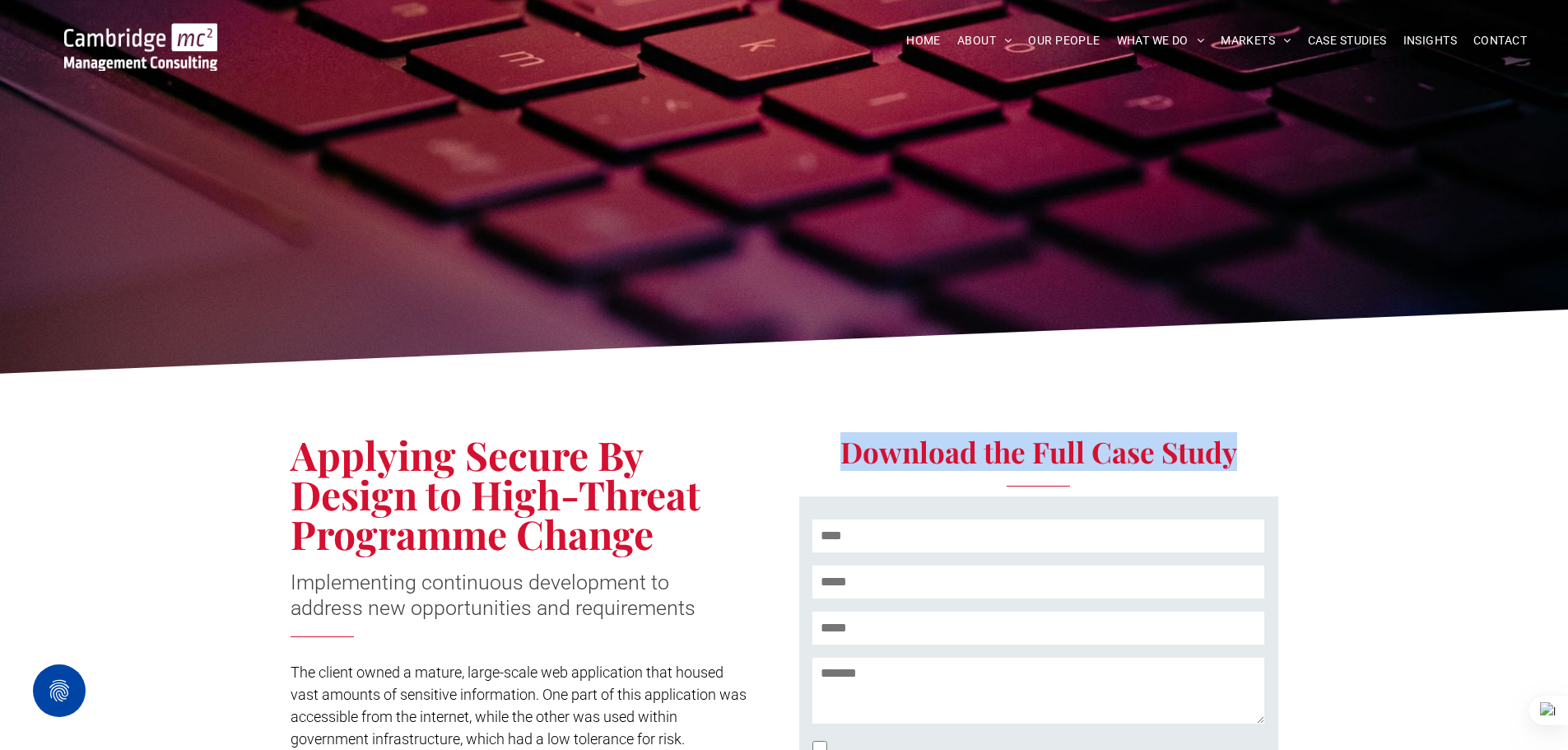
click at [969, 449] on span "Download the Full Case Study" at bounding box center [1038, 451] width 396 height 39
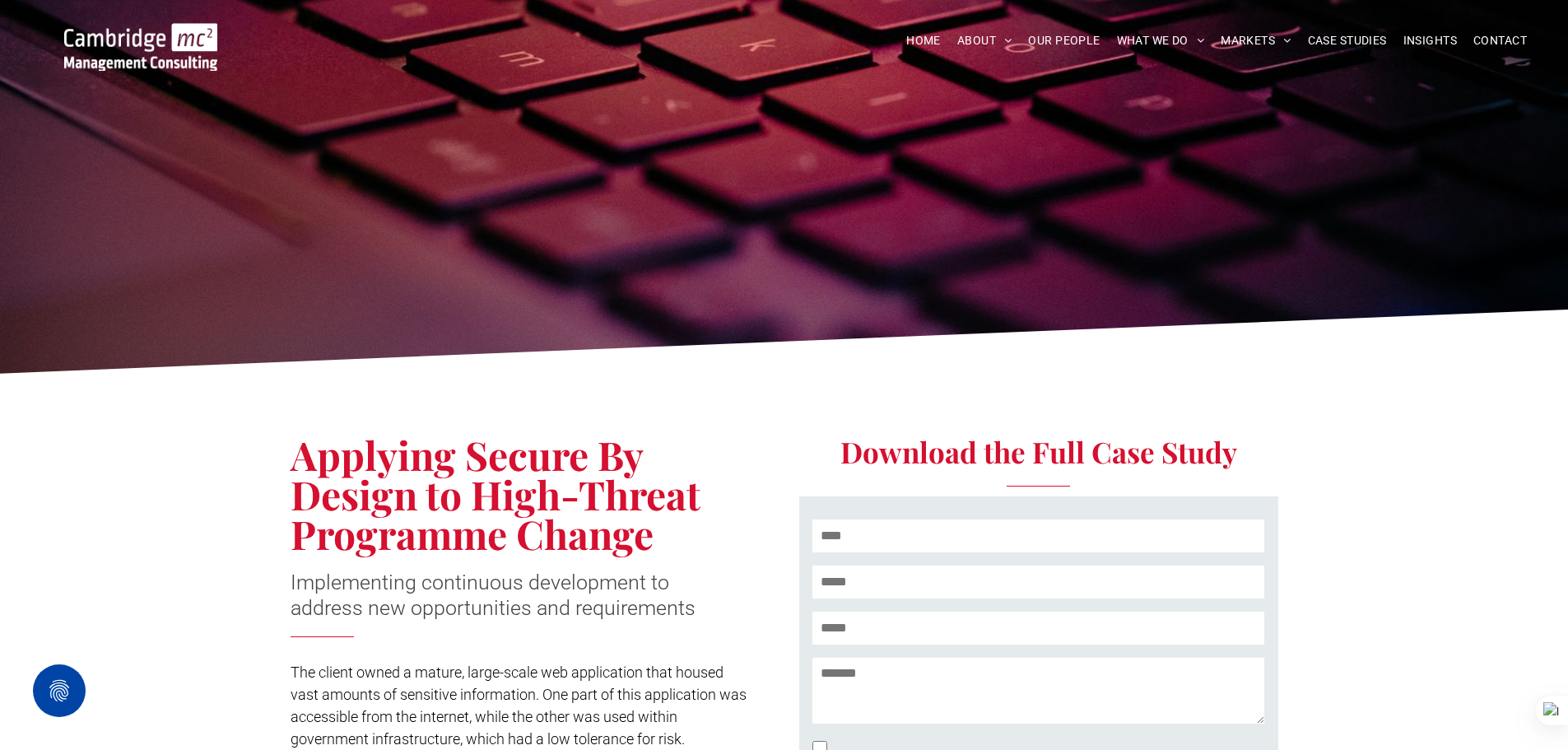
click at [969, 449] on span "Download the Full Case Study" at bounding box center [1038, 451] width 396 height 39
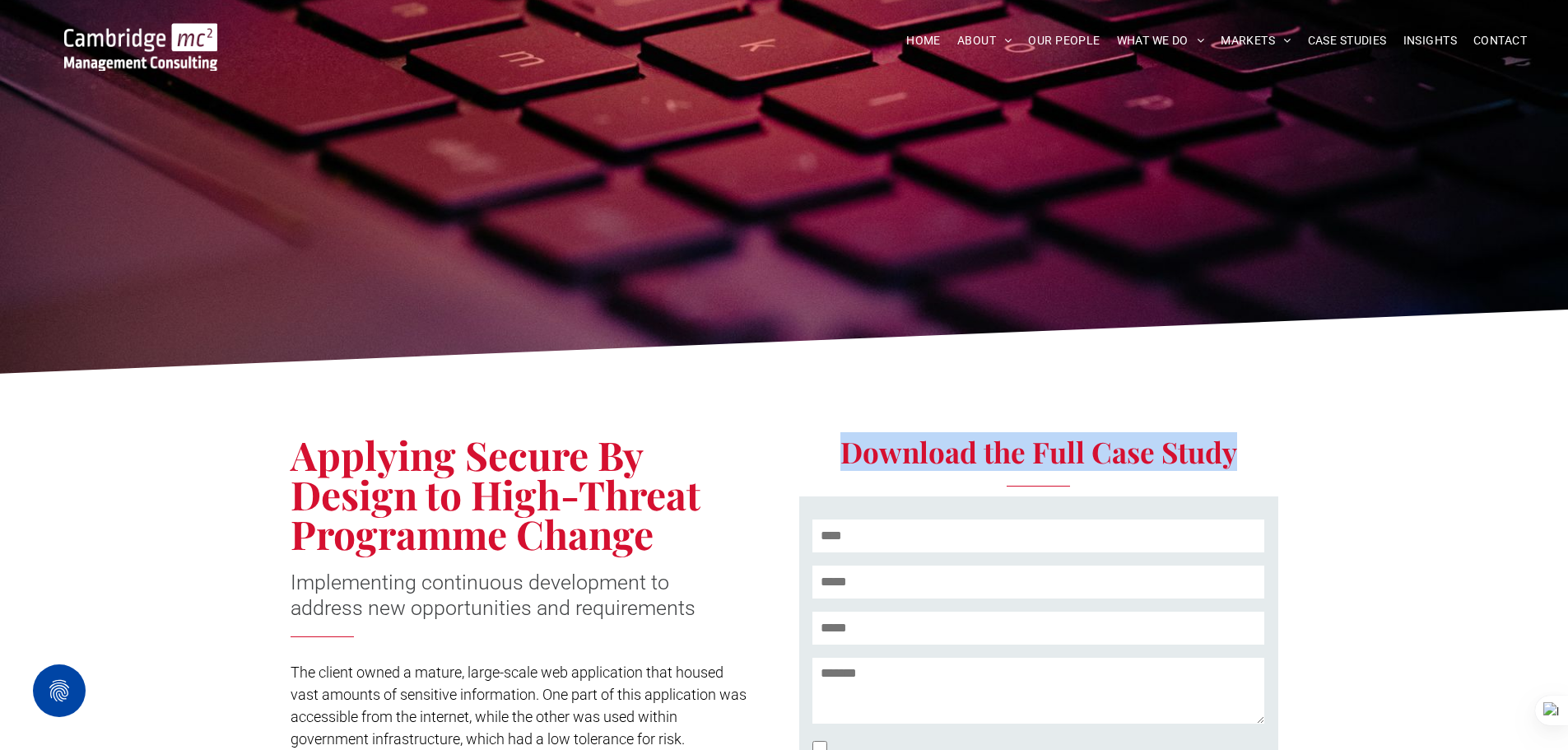
click at [969, 449] on span "Download the Full Case Study" at bounding box center [1038, 451] width 396 height 39
click at [986, 459] on span "Download the Full Case Study" at bounding box center [1038, 451] width 396 height 39
